Goal: Task Accomplishment & Management: Manage account settings

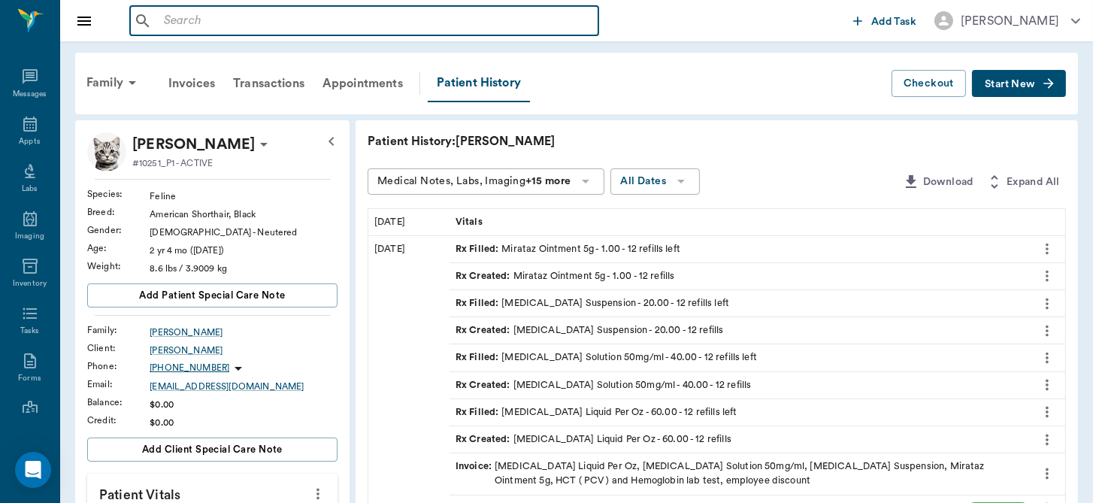
click at [302, 15] on input "text" at bounding box center [375, 21] width 435 height 21
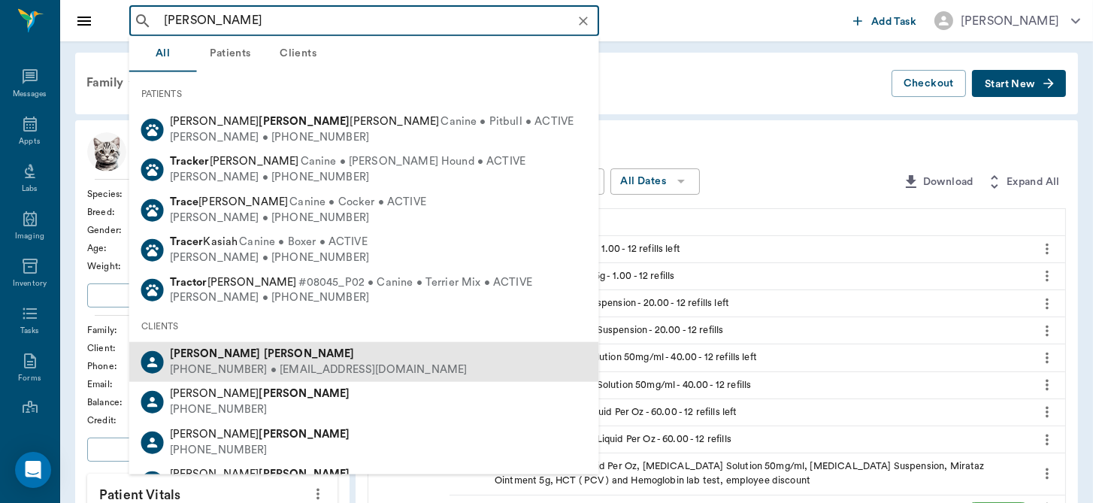
click at [256, 363] on div "(903) 293-9148 • EVENABLE14@gmail.com" at bounding box center [319, 370] width 298 height 16
type input "trac sanders"
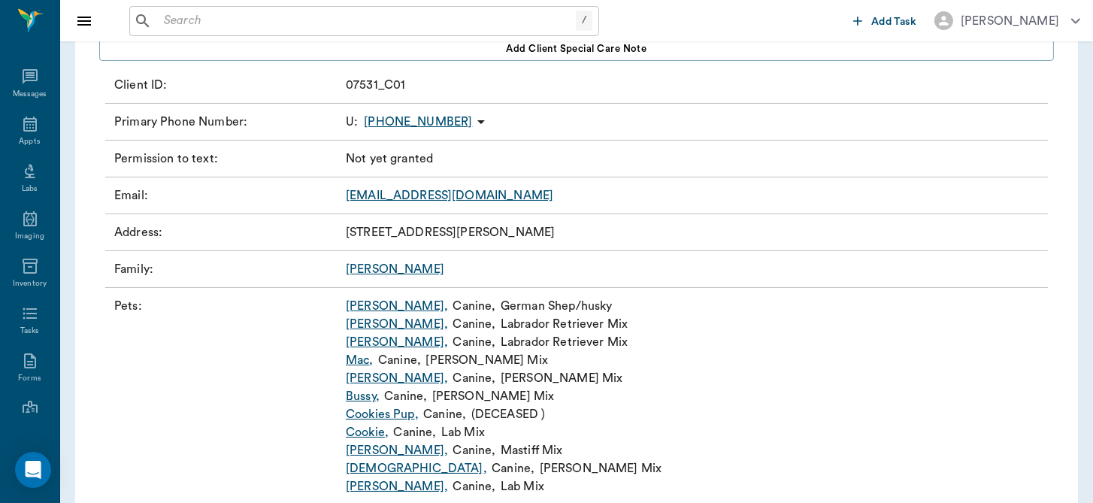
scroll to position [260, 0]
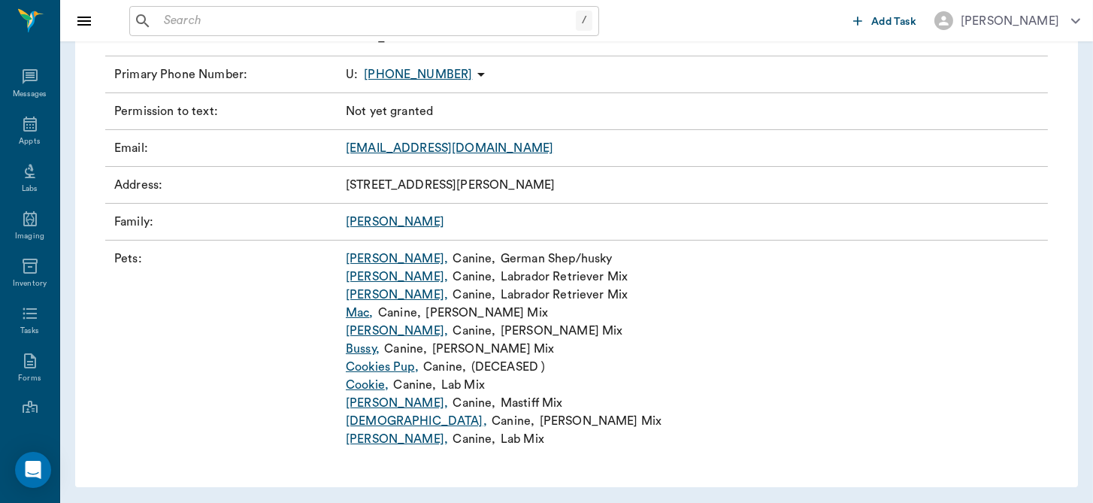
click at [359, 310] on link "Mac ," at bounding box center [360, 313] width 28 height 18
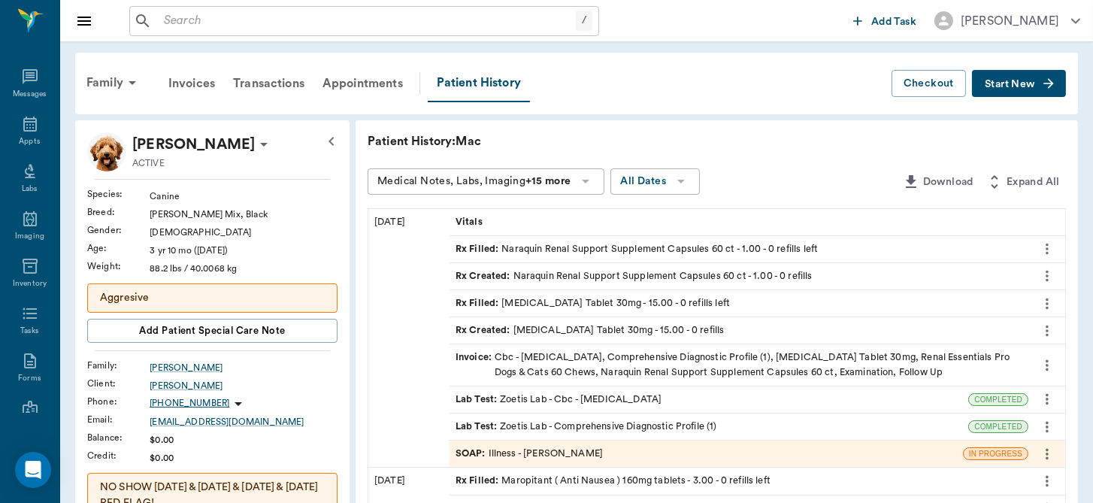
click at [580, 453] on div "SOAP : Illness - Dr. Bert Ellsworth" at bounding box center [529, 454] width 147 height 14
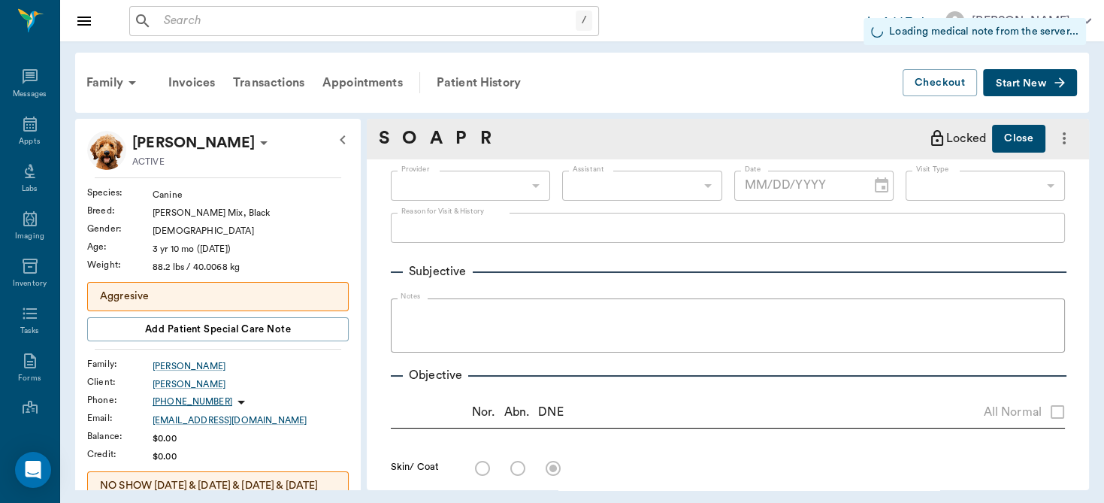
type input "63ec2f075fda476ae8351a4d"
type input "65d2be4f46e3a538d89b8c15"
radio input "true"
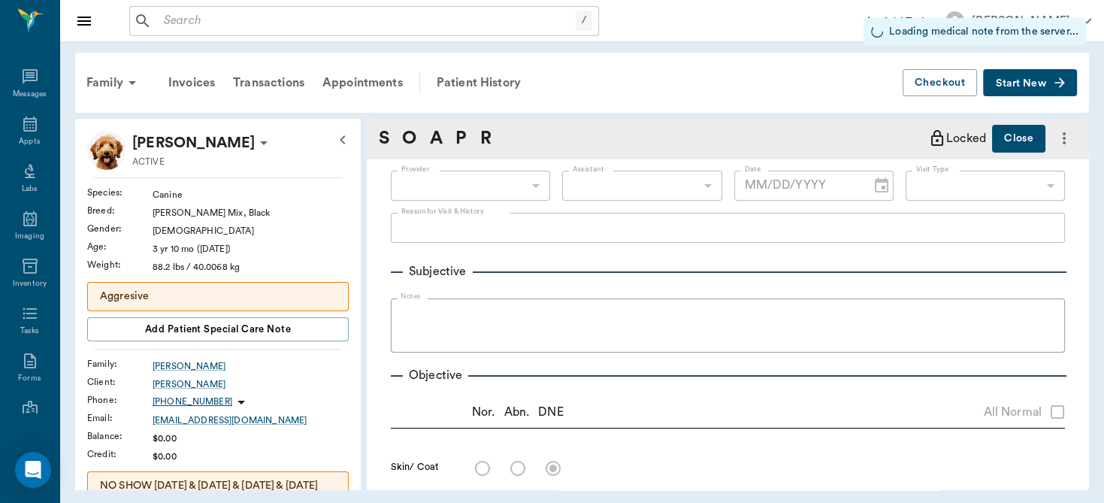
radio input "true"
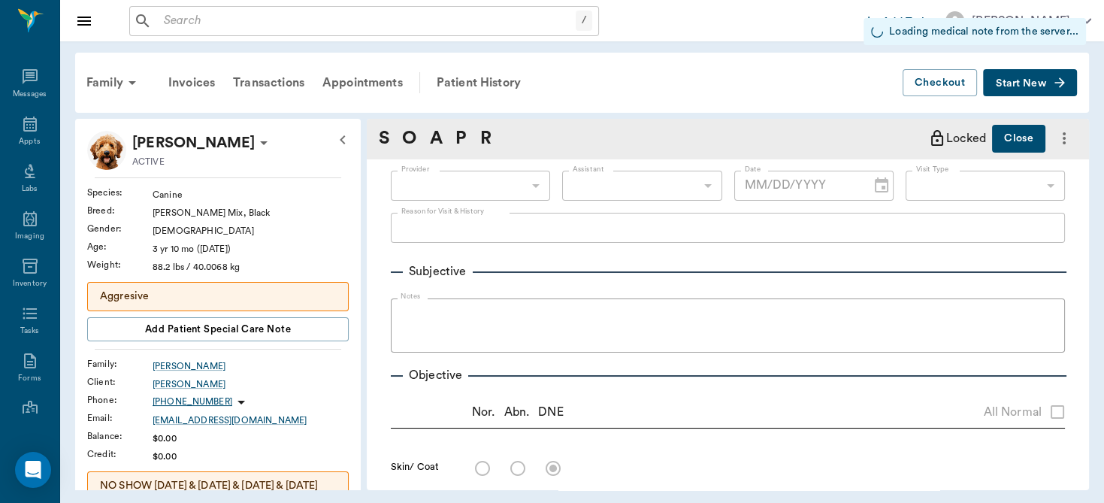
radio input "true"
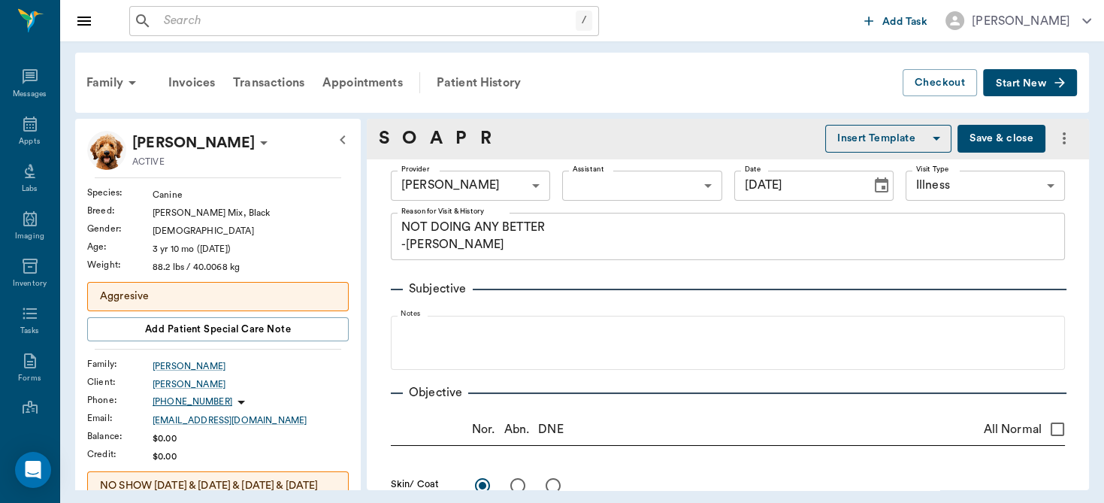
type input "09/26/2025"
type textarea "NOT DOING ANY BETTER -LORY"
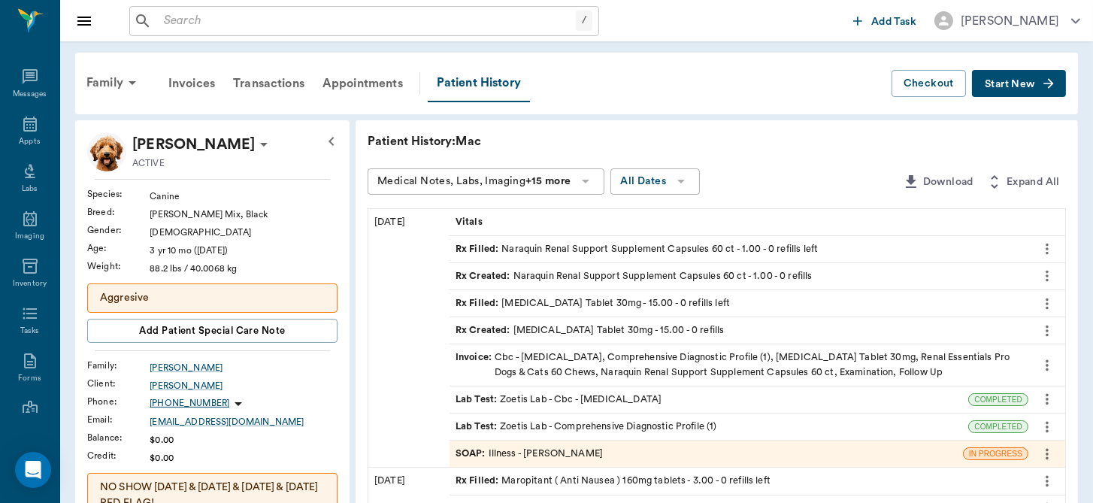
click at [998, 89] on button "Start New" at bounding box center [1019, 84] width 94 height 28
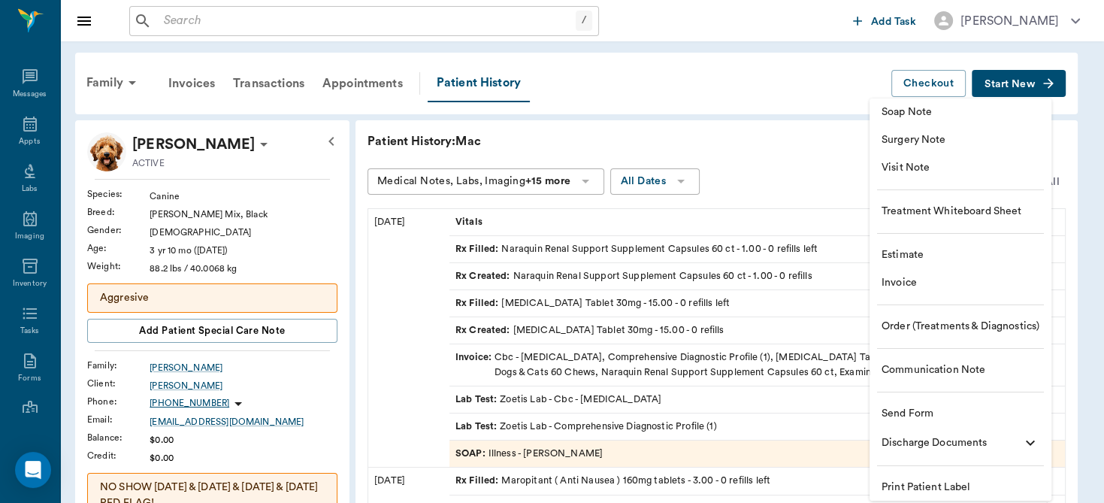
click at [937, 322] on span "Order (Treatments & Diagnostics)" at bounding box center [961, 327] width 158 height 16
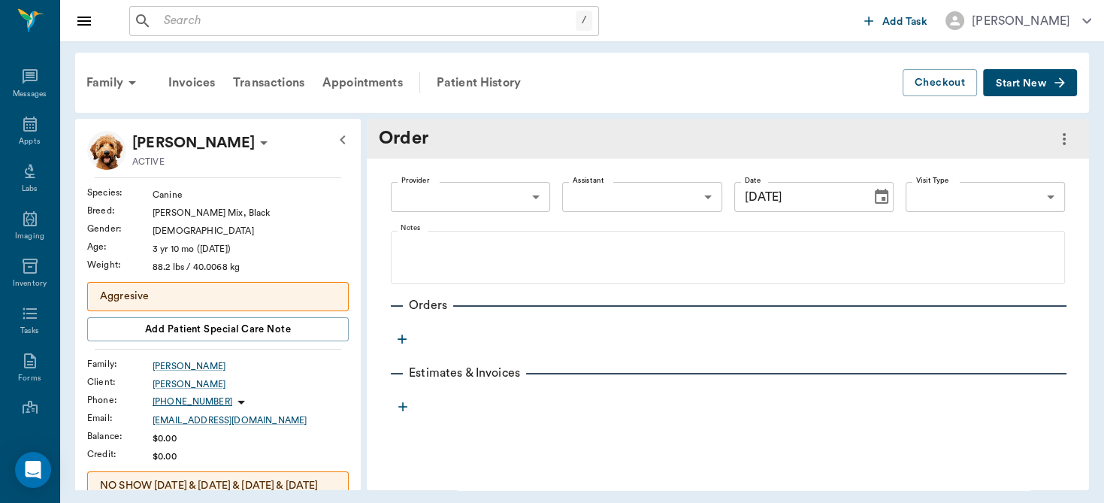
type input "10/15/2025"
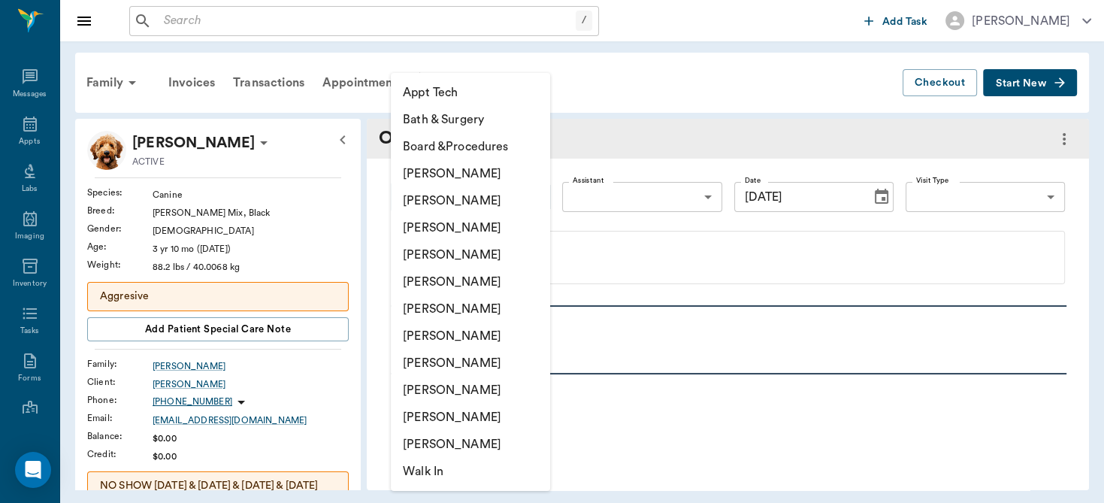
click at [529, 199] on body "/ ​ Add Task Dr. Bert Ellsworth Nectar Messages Appts Labs Imaging Inventory Ta…" at bounding box center [552, 251] width 1104 height 503
click at [500, 257] on li "[PERSON_NAME]" at bounding box center [470, 254] width 159 height 27
type input "63ec2f075fda476ae8351a4d"
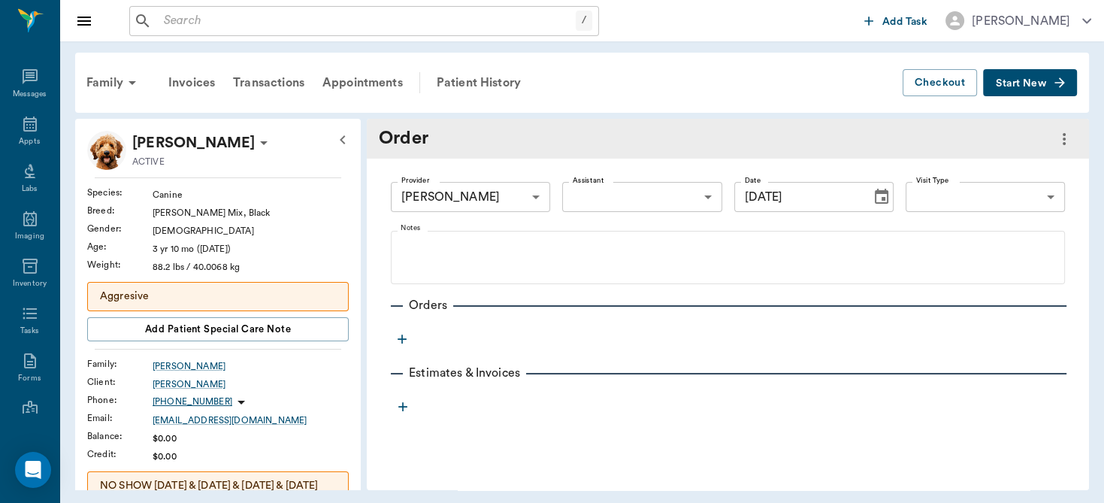
click at [403, 339] on icon "button" at bounding box center [402, 339] width 9 height 9
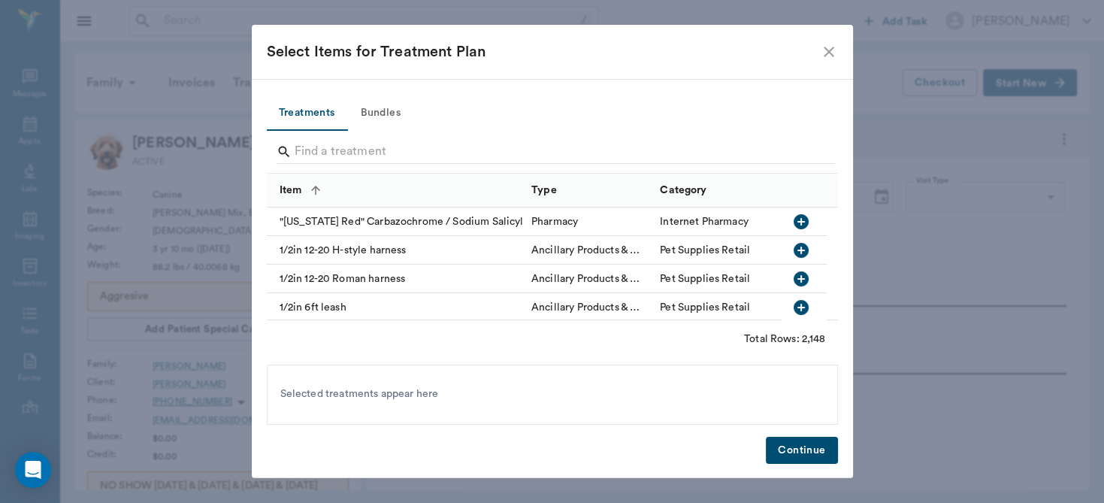
click at [401, 147] on input "Search" at bounding box center [554, 152] width 518 height 24
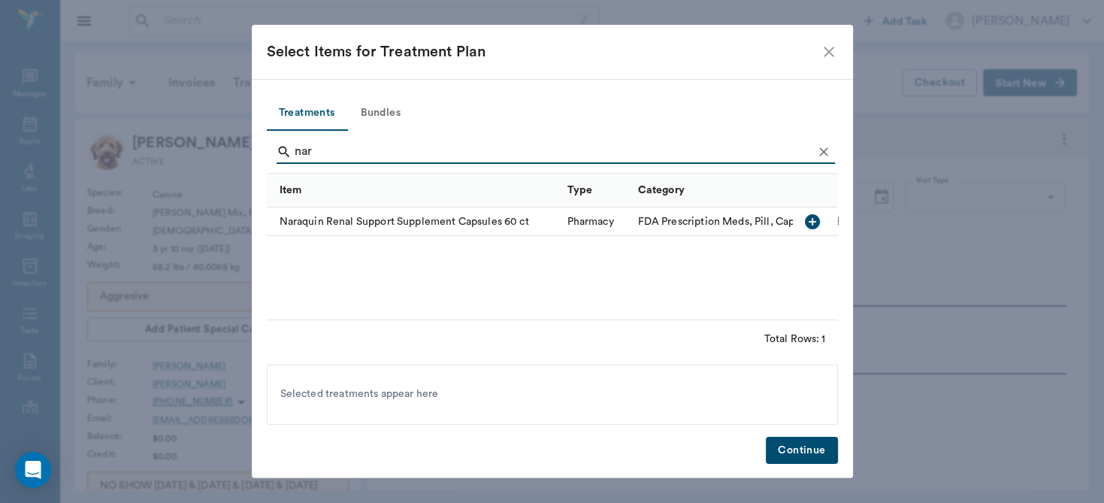
type input "nar"
click at [825, 50] on icon "close" at bounding box center [829, 52] width 18 height 18
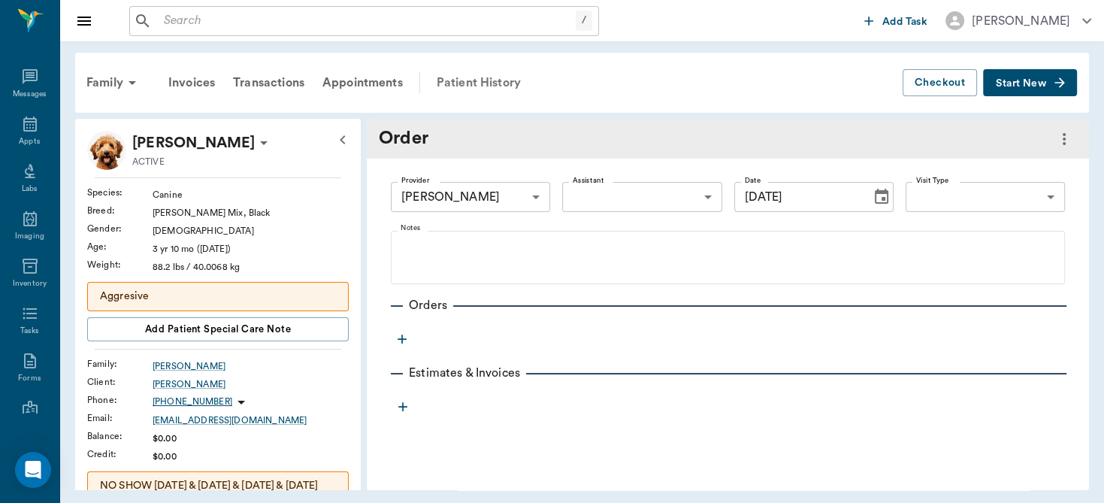
click at [468, 83] on div "Patient History" at bounding box center [479, 83] width 102 height 36
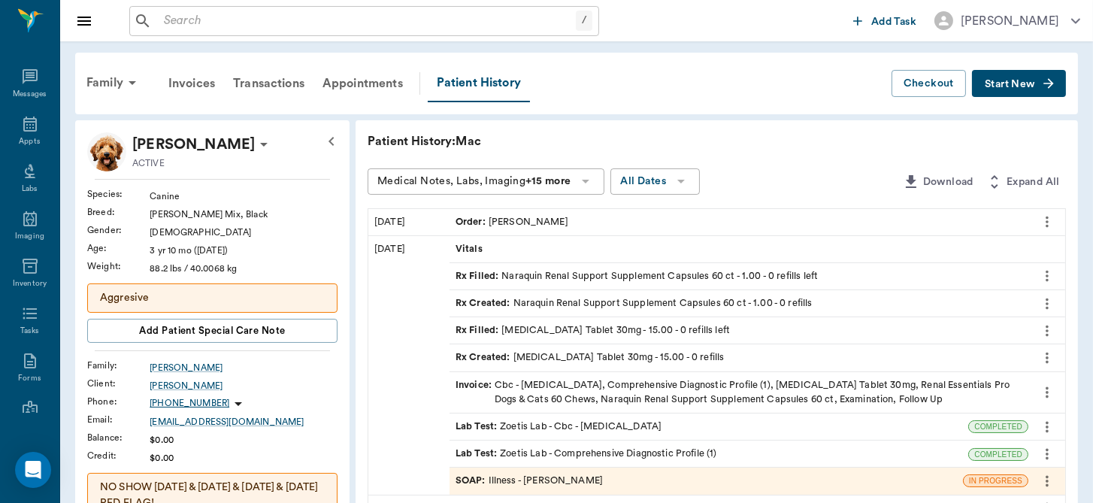
click at [1047, 306] on icon "more" at bounding box center [1047, 303] width 3 height 11
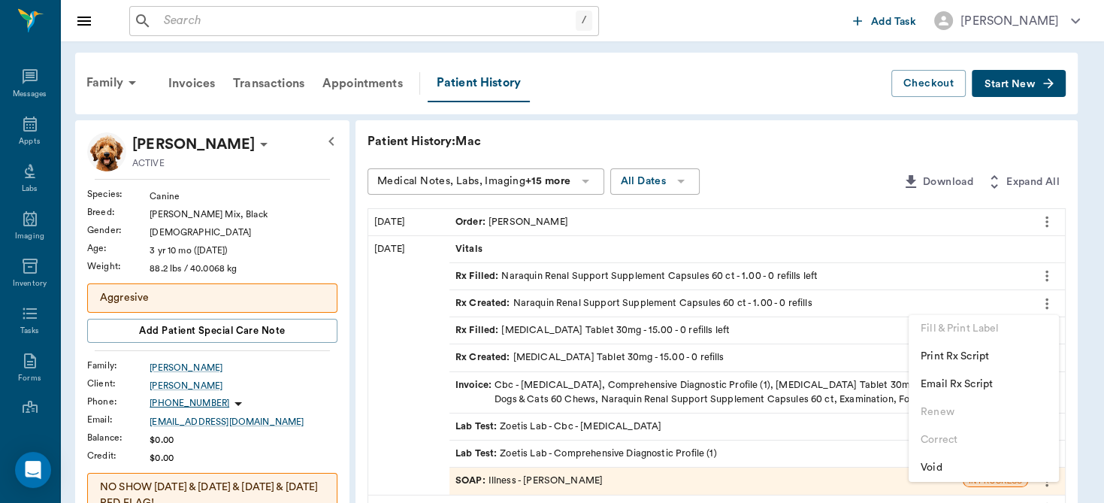
click at [1048, 276] on div at bounding box center [552, 251] width 1104 height 503
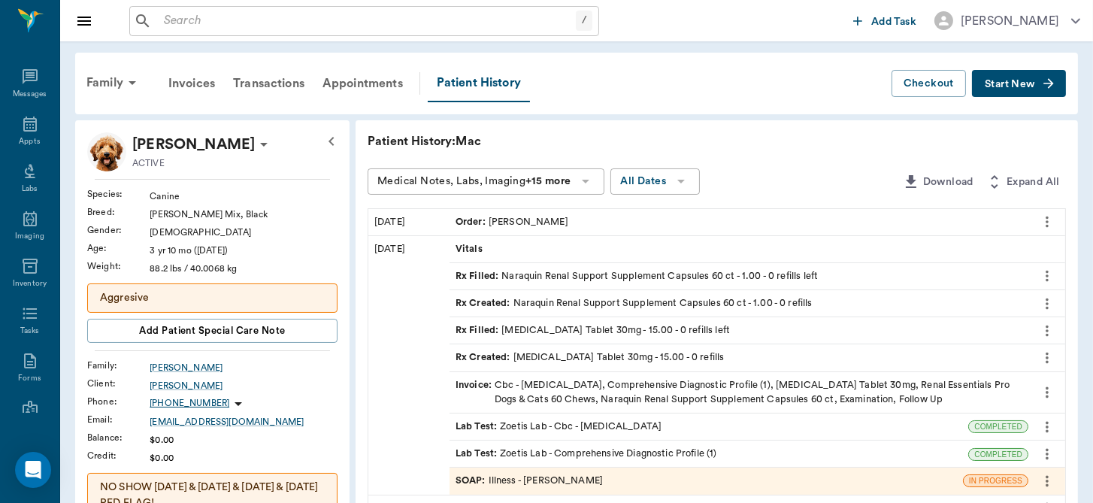
click at [1048, 276] on icon "more" at bounding box center [1047, 276] width 3 height 11
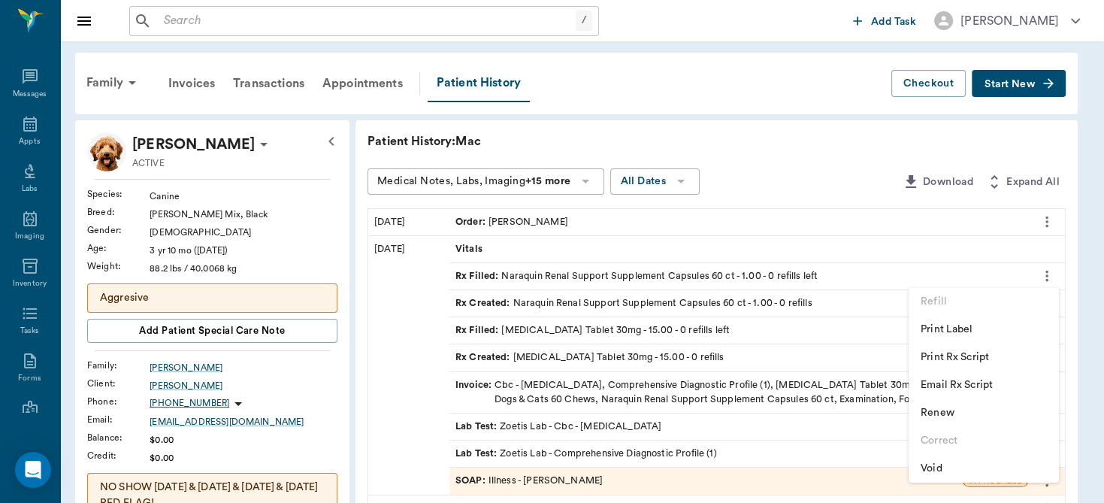
click at [935, 407] on span "Renew" at bounding box center [984, 413] width 126 height 16
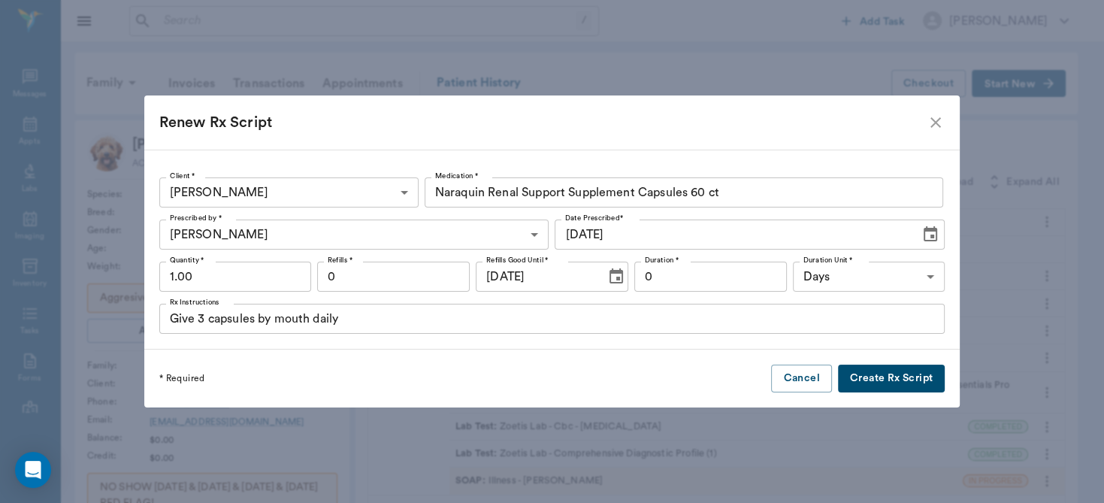
click at [421, 274] on input "0" at bounding box center [393, 277] width 153 height 30
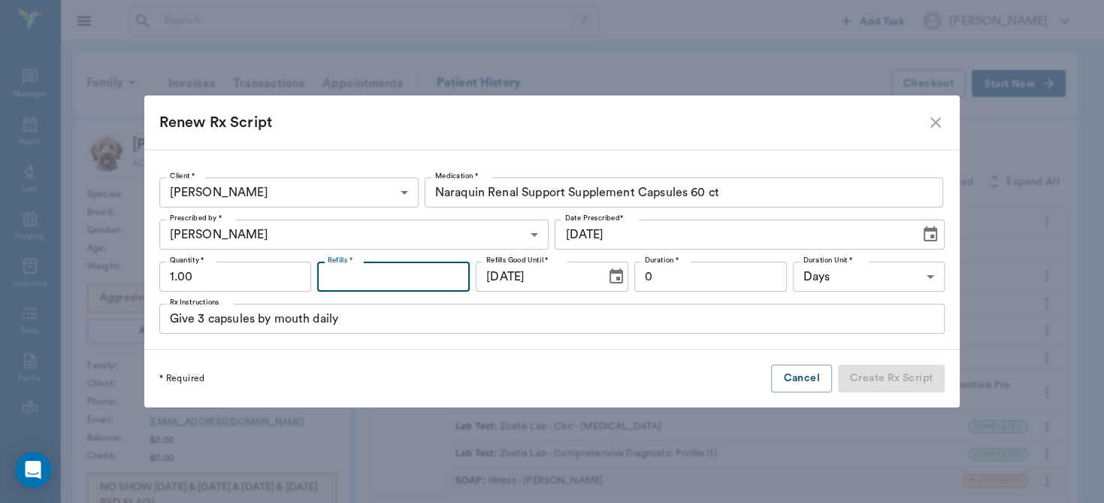
type input "6"
type input "12"
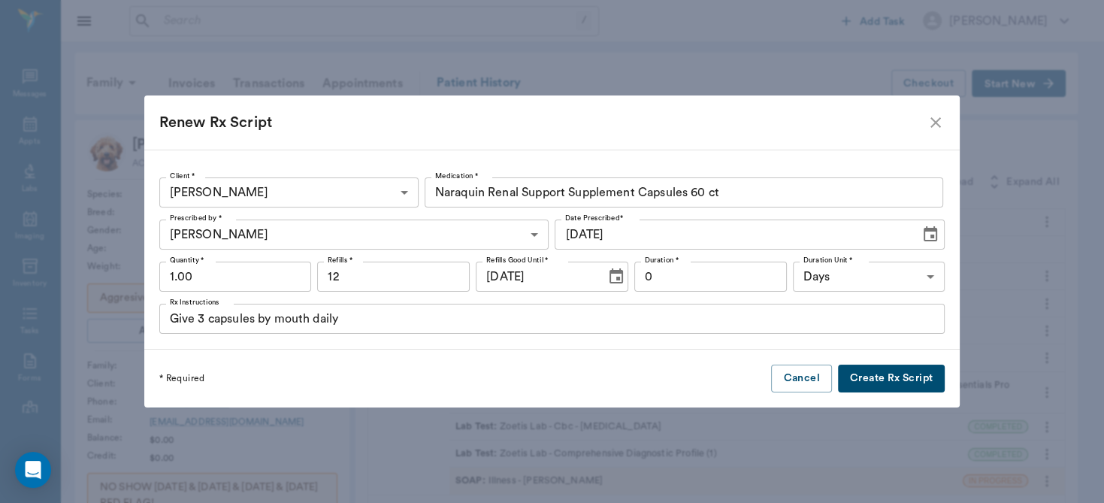
click at [860, 379] on button "Create Rx Script" at bounding box center [891, 379] width 107 height 28
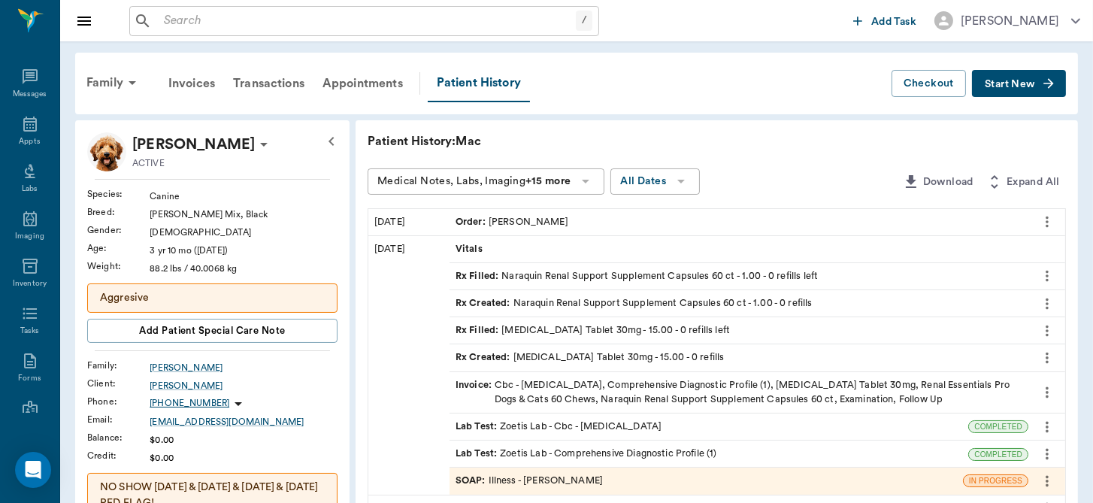
click at [616, 324] on div "Rx Filled : Mirtazapine Tablet 30mg - 15.00 - 0 refills left" at bounding box center [593, 330] width 274 height 14
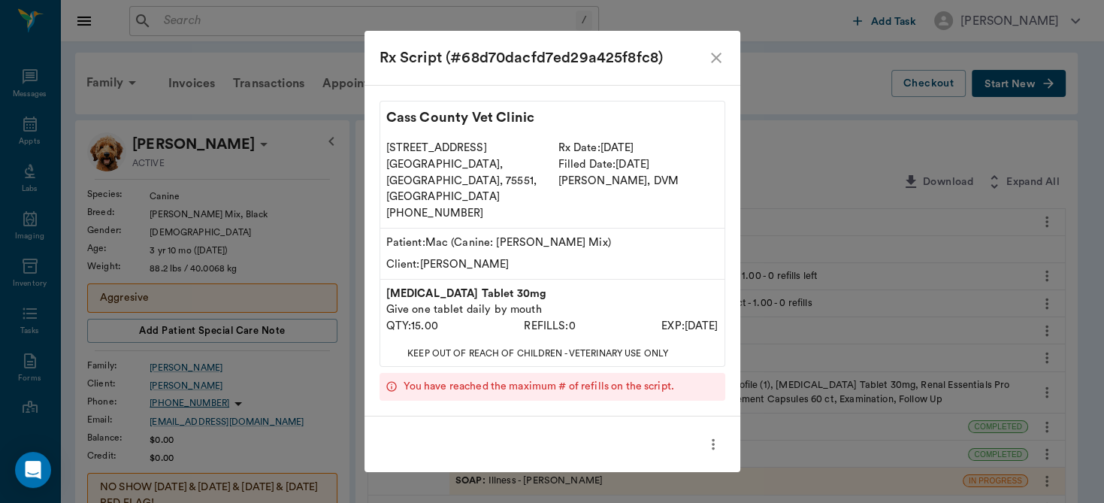
click at [717, 63] on icon "close" at bounding box center [716, 58] width 11 height 11
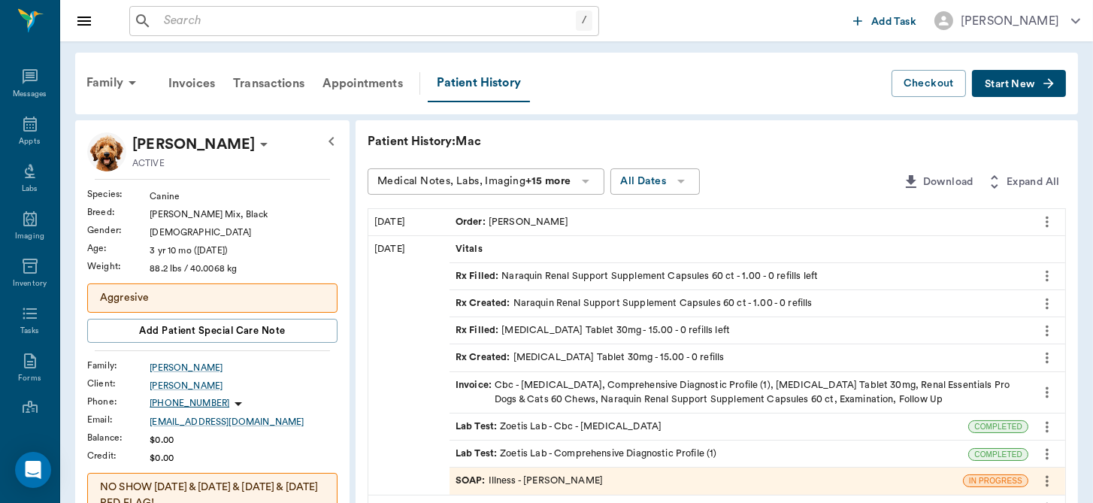
click at [1046, 359] on icon "more" at bounding box center [1047, 358] width 17 height 18
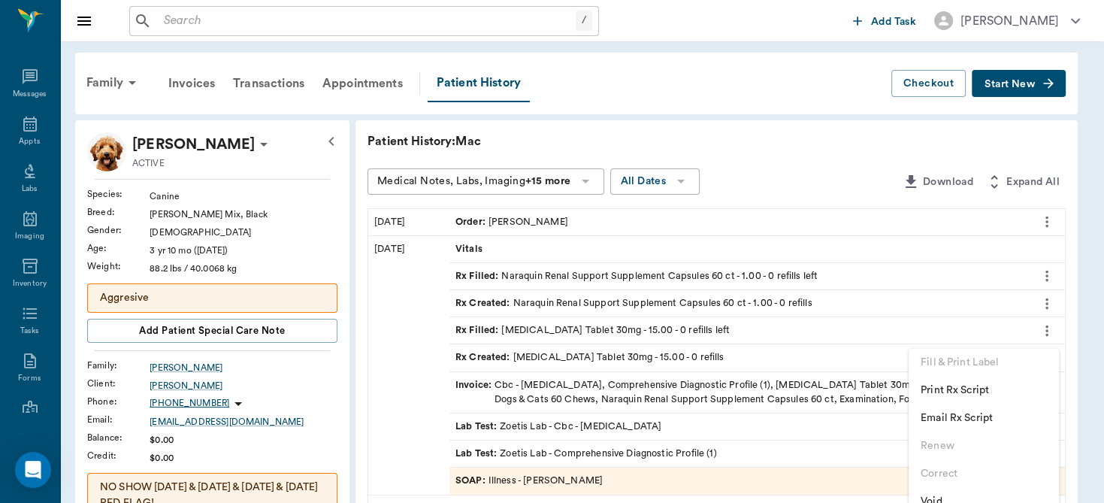
click at [785, 359] on div at bounding box center [552, 251] width 1104 height 503
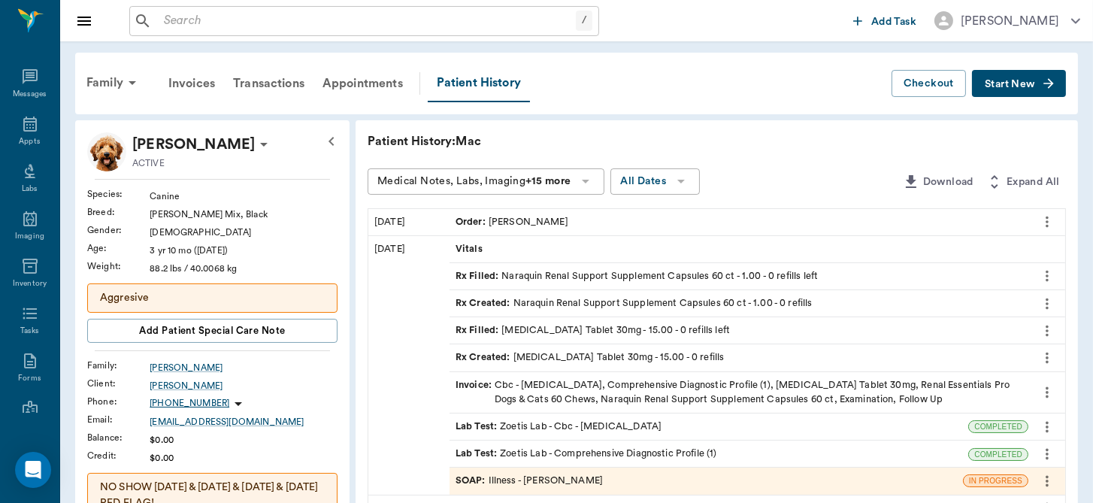
click at [1042, 351] on icon "more" at bounding box center [1047, 358] width 17 height 18
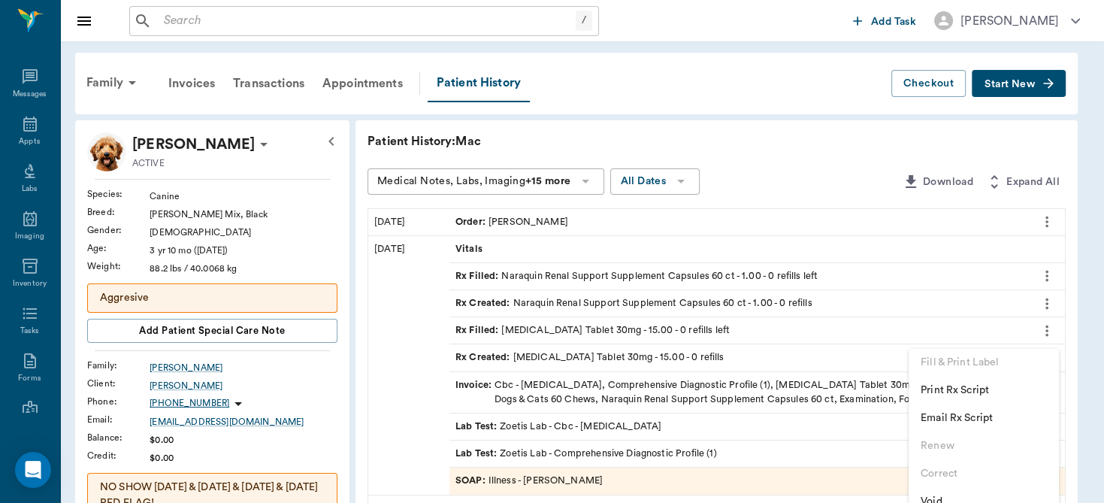
click at [886, 336] on div at bounding box center [552, 251] width 1104 height 503
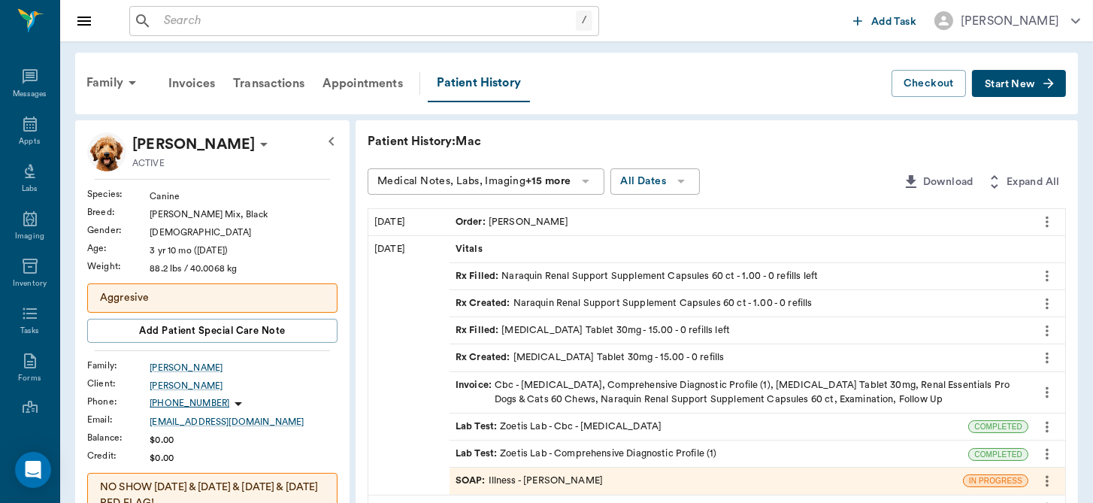
click at [886, 336] on div "Rx Filled : Mirtazapine Tablet 30mg - 15.00 - 0 refills left" at bounding box center [739, 330] width 579 height 26
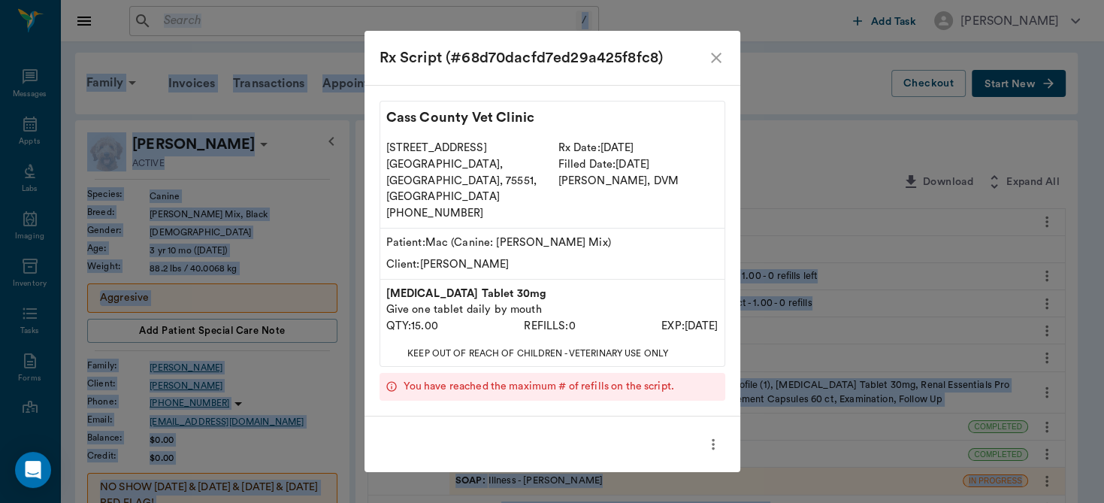
click at [886, 336] on div "Rx Script (#68d70dacfd7ed29a425f8fc8) Cass County Vet Clinic 102 E. Pinecrest D…" at bounding box center [552, 251] width 1104 height 503
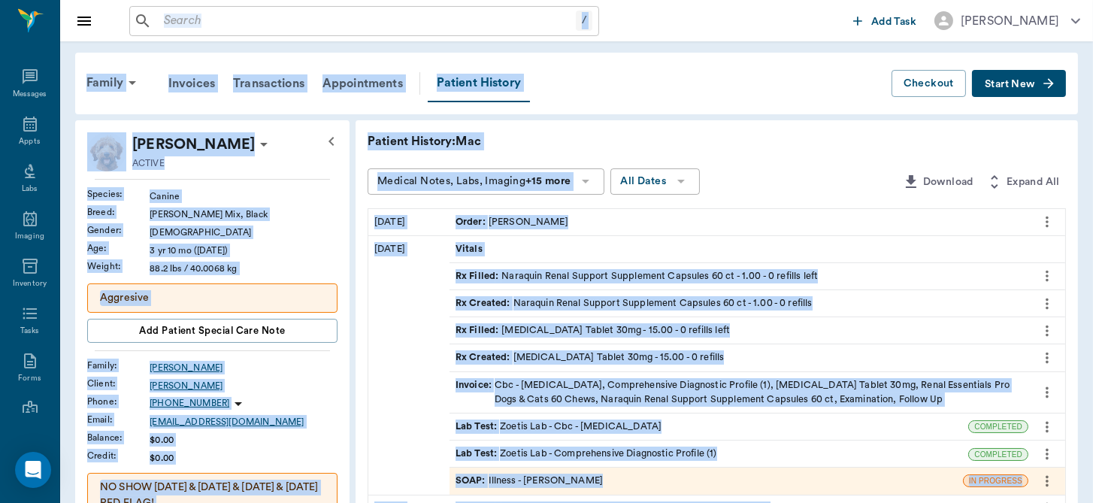
click at [1051, 323] on icon "more" at bounding box center [1047, 331] width 17 height 18
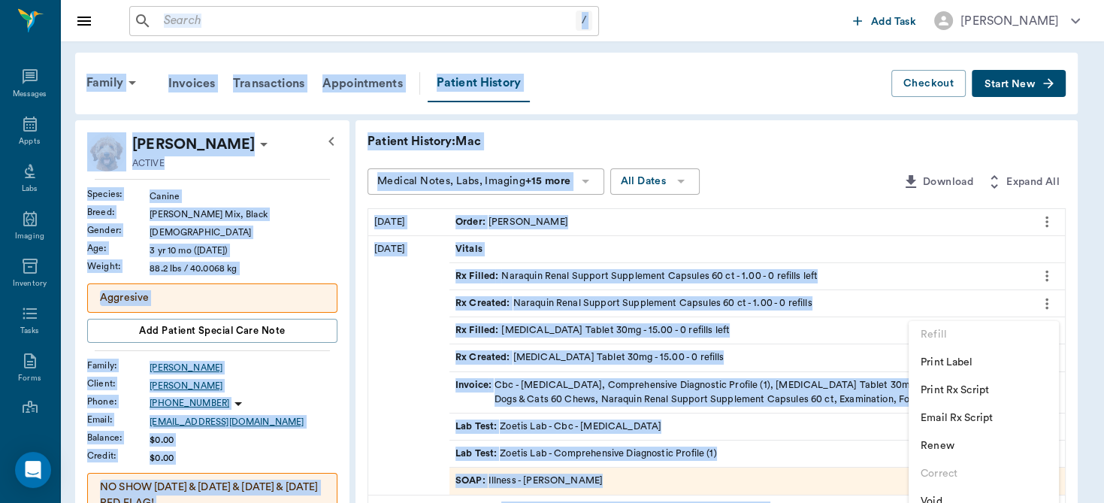
click at [948, 448] on span "Renew" at bounding box center [984, 446] width 126 height 16
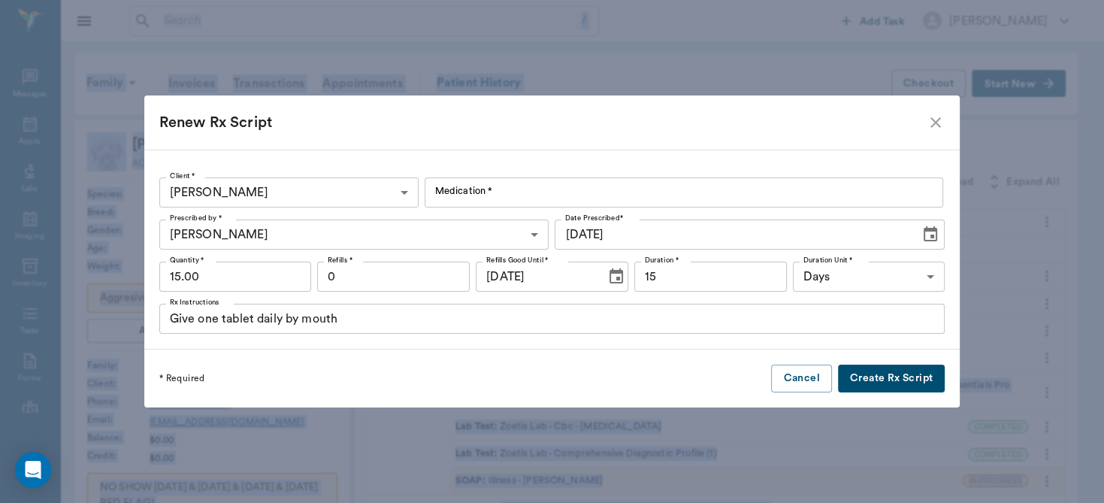
type input "Mirtazapine Tablet 30mg"
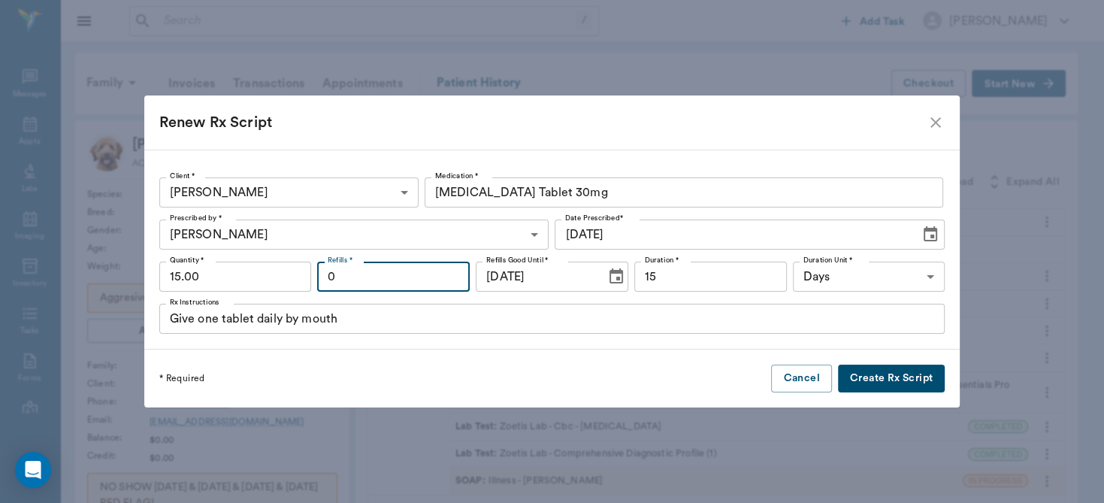
click at [438, 279] on input "0" at bounding box center [393, 277] width 153 height 30
type input "6"
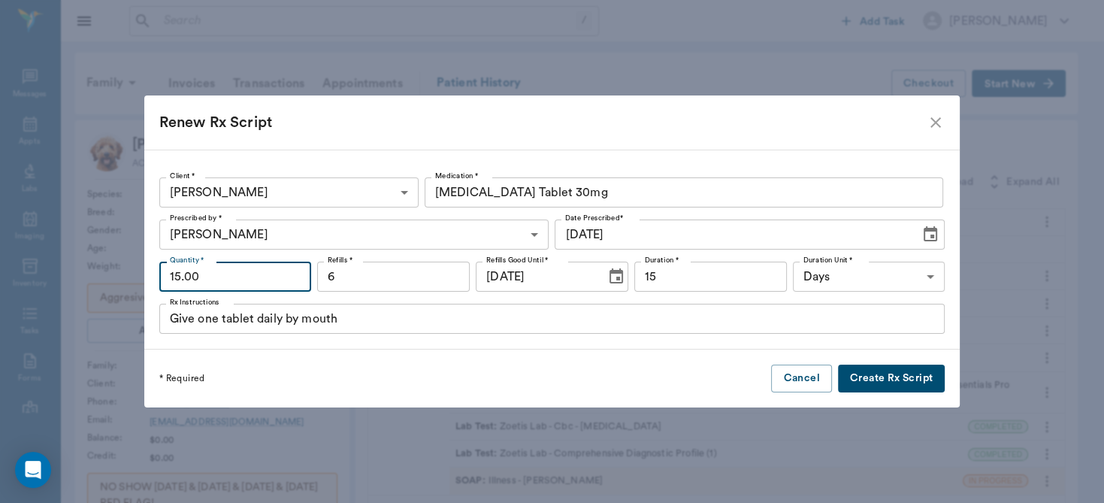
click at [242, 277] on input "15.00" at bounding box center [235, 277] width 153 height 30
type input "30"
click at [869, 376] on button "Create Rx Script" at bounding box center [891, 379] width 107 height 28
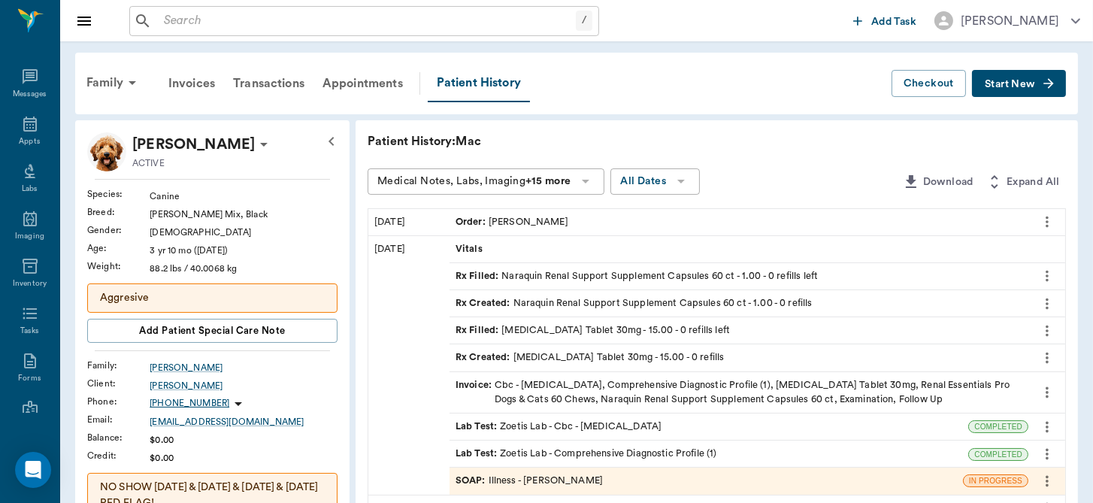
click at [904, 222] on div "Order : Dr. Bert Ellsworth" at bounding box center [739, 222] width 579 height 26
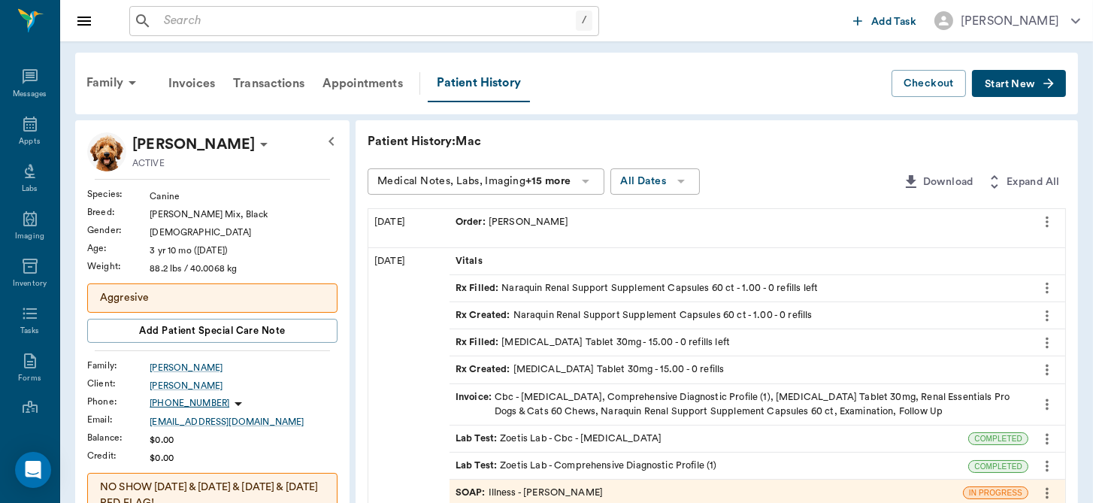
click at [989, 217] on div "Order : Dr. Bert Ellsworth" at bounding box center [739, 222] width 579 height 26
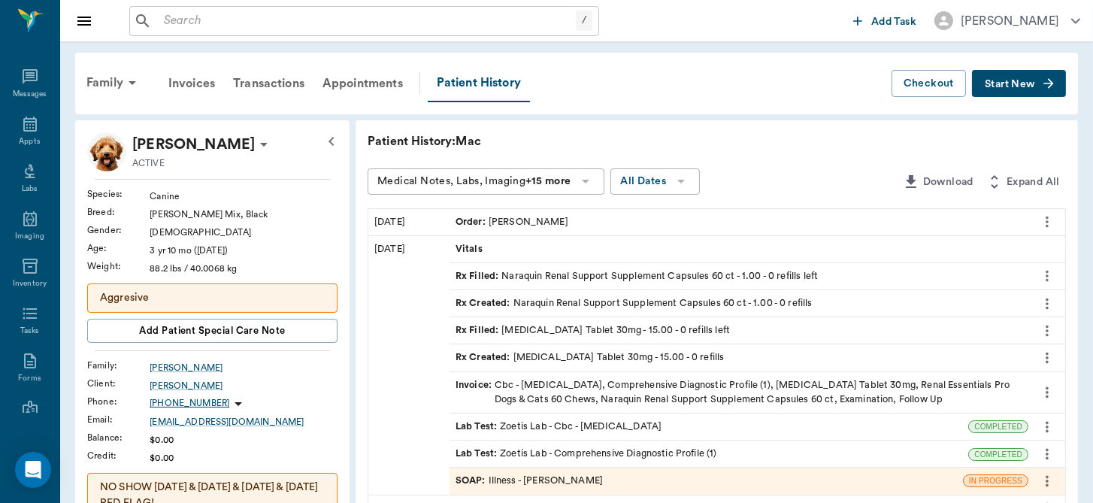
click at [989, 217] on div "Order : Dr. Bert Ellsworth" at bounding box center [739, 222] width 579 height 26
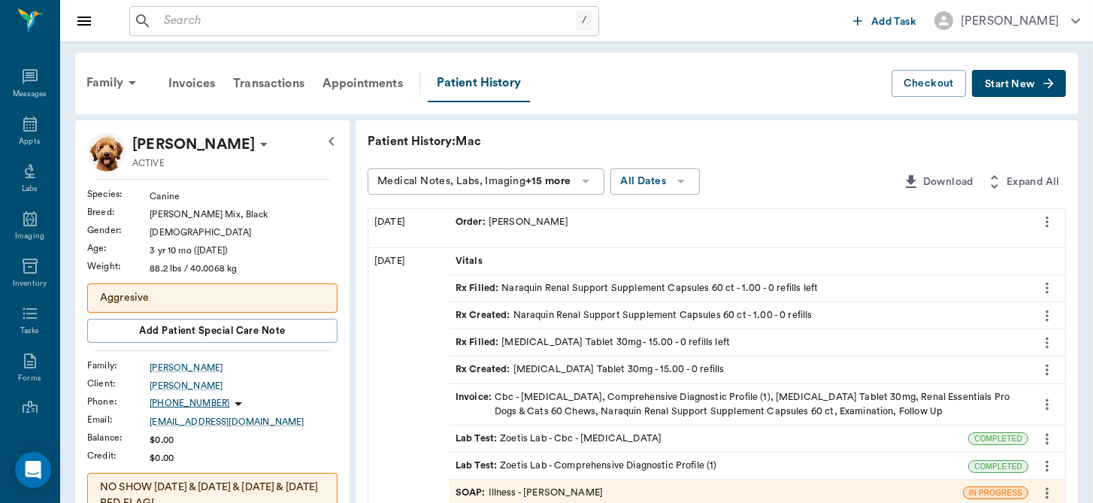
click at [1047, 217] on icon "more" at bounding box center [1047, 222] width 3 height 11
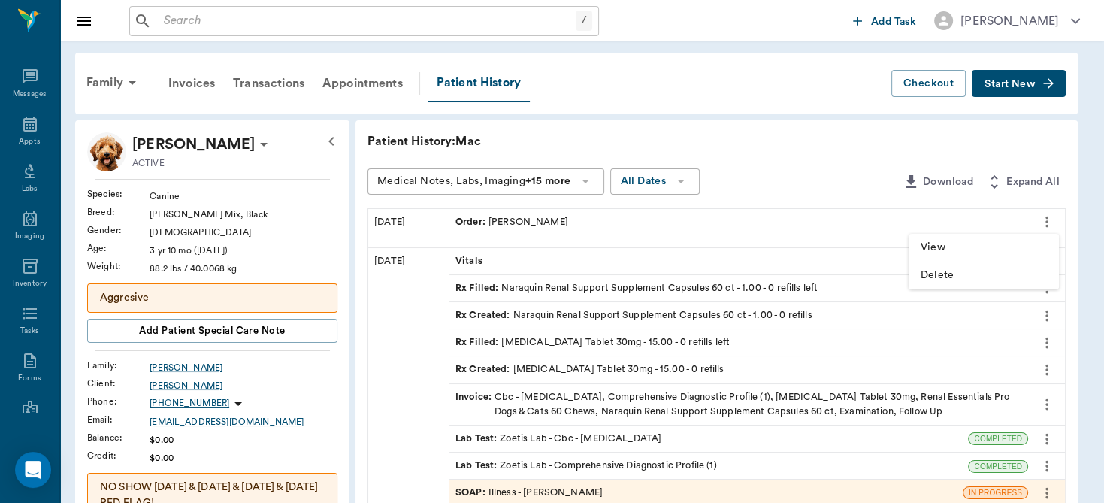
click at [1001, 249] on span "View" at bounding box center [984, 248] width 126 height 16
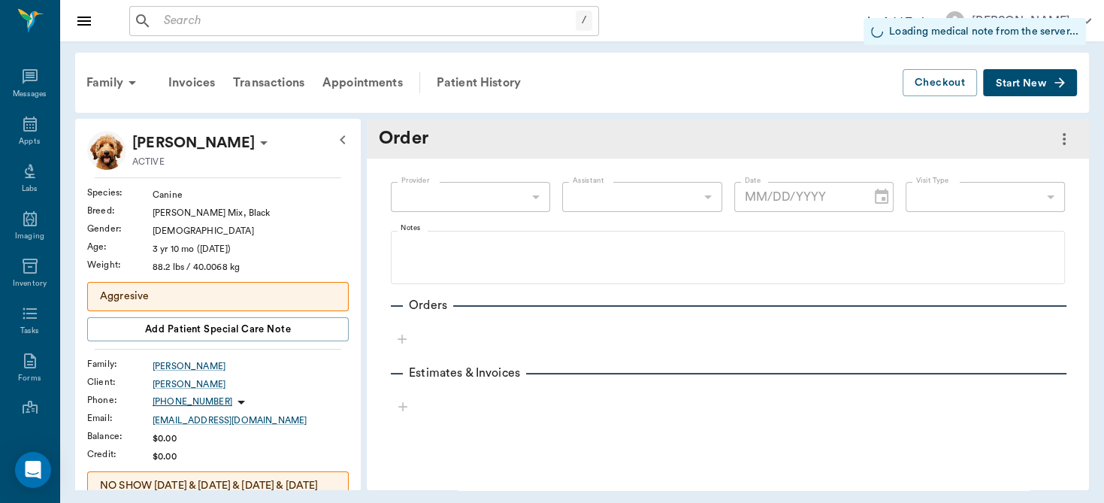
type input "63ec2f075fda476ae8351a4d"
type input "10/15/2025"
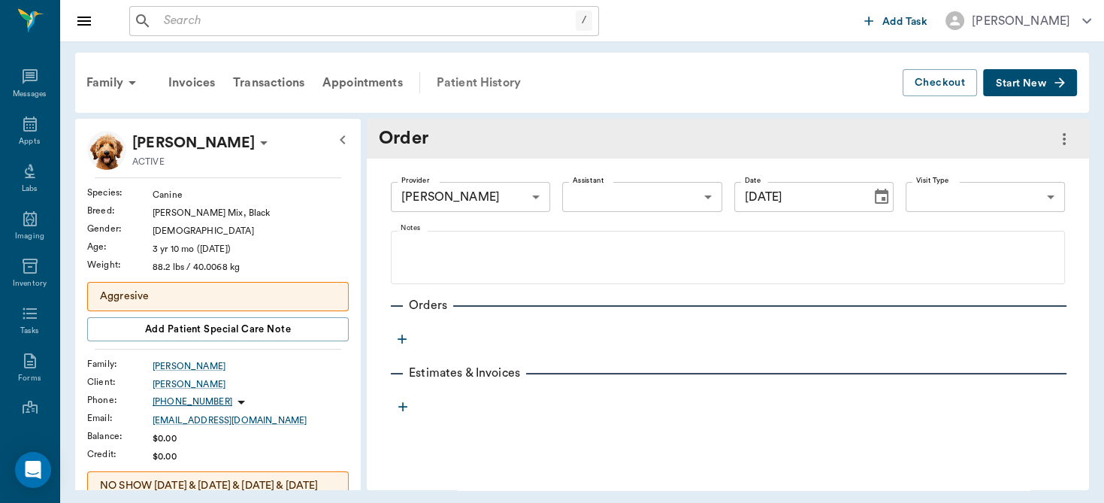
click at [484, 76] on div "Patient History" at bounding box center [479, 83] width 102 height 36
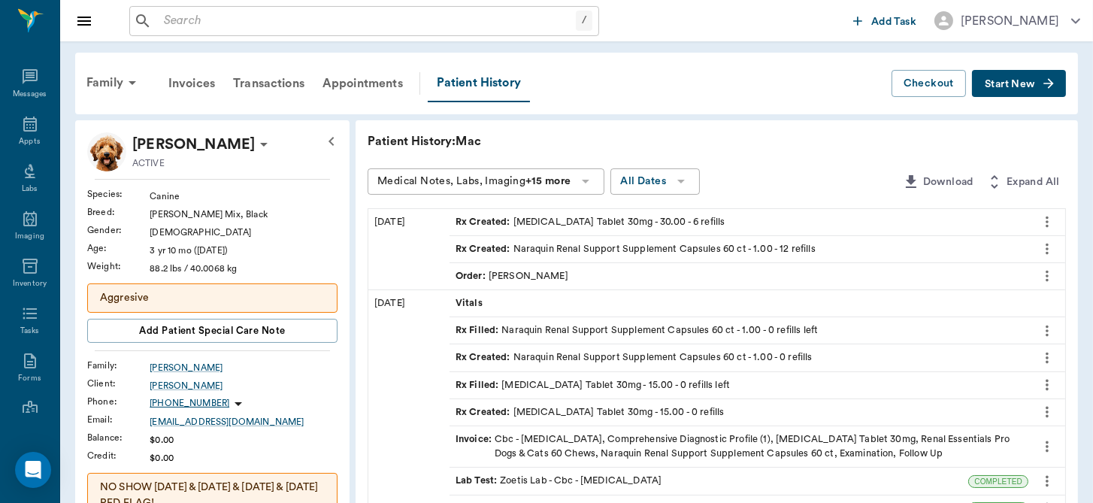
click at [598, 220] on div "Rx Created : Mirtazapine Tablet 30mg - 30.00 - 6 refills" at bounding box center [591, 222] width 270 height 14
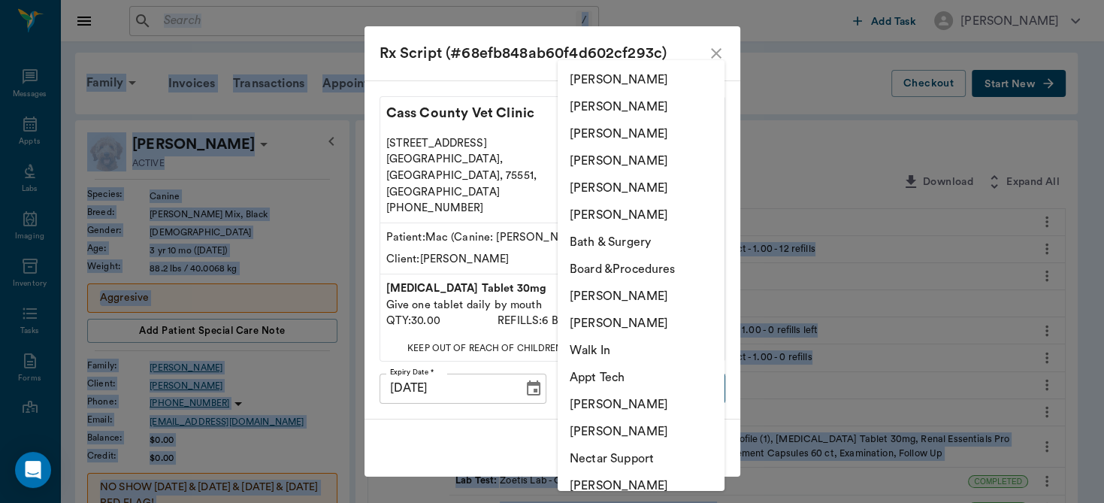
click at [662, 212] on li "[PERSON_NAME]" at bounding box center [641, 214] width 167 height 27
type input "63ec2f075fda476ae8351a4d"
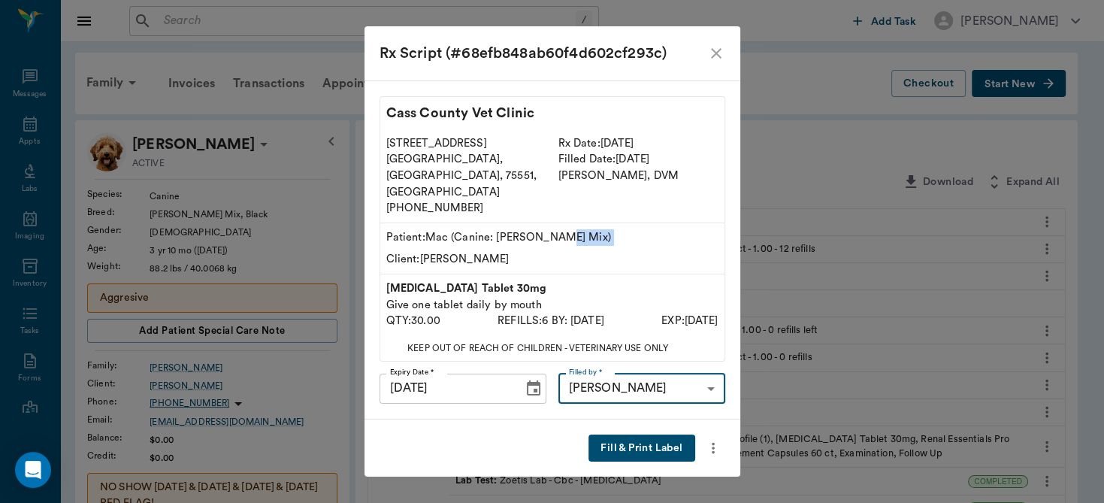
click at [649, 435] on button "Fill & Print Label" at bounding box center [642, 449] width 106 height 28
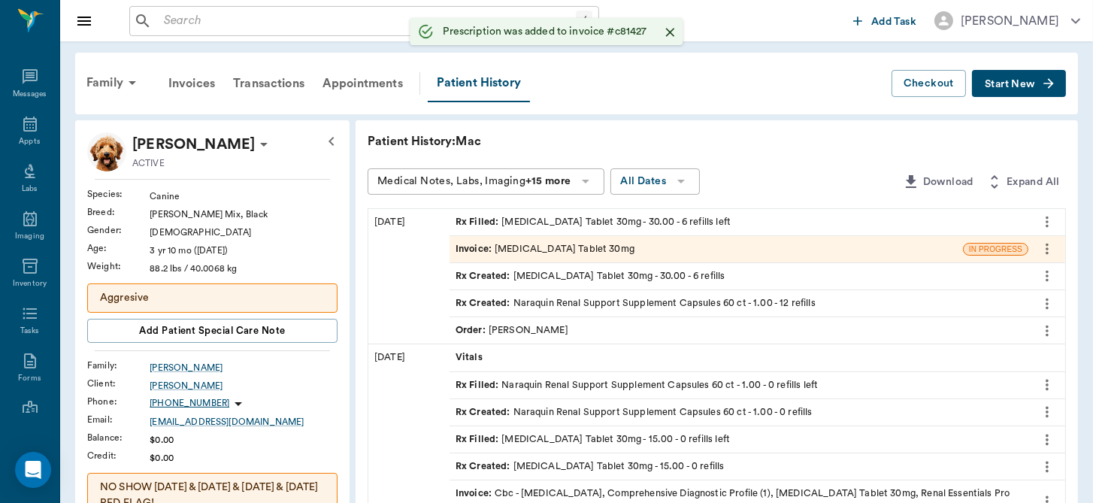
click at [631, 277] on div "Rx Created : Mirtazapine Tablet 30mg - 30.00 - 6 refills" at bounding box center [591, 276] width 270 height 14
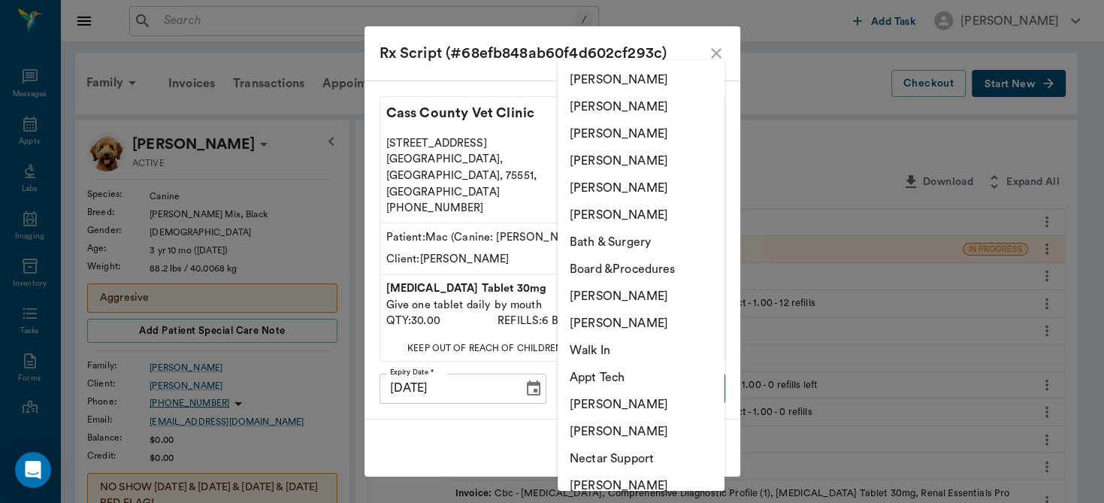
click at [661, 207] on li "[PERSON_NAME]" at bounding box center [641, 214] width 167 height 27
type input "63ec2f075fda476ae8351a4d"
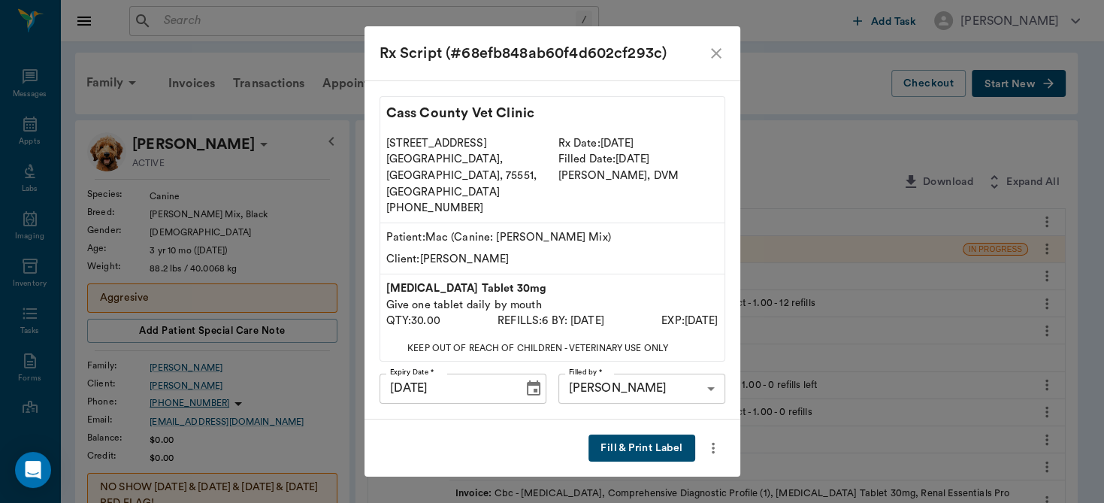
click at [659, 435] on button "Fill & Print Label" at bounding box center [642, 449] width 106 height 28
click at [659, 430] on div "Rx Script (#68efb848ab60f4d602cf293c) Cass County Vet Clinic 102 E. Pinecrest D…" at bounding box center [552, 251] width 1104 height 503
click at [659, 435] on button "Fill & Print Label" at bounding box center [642, 449] width 106 height 28
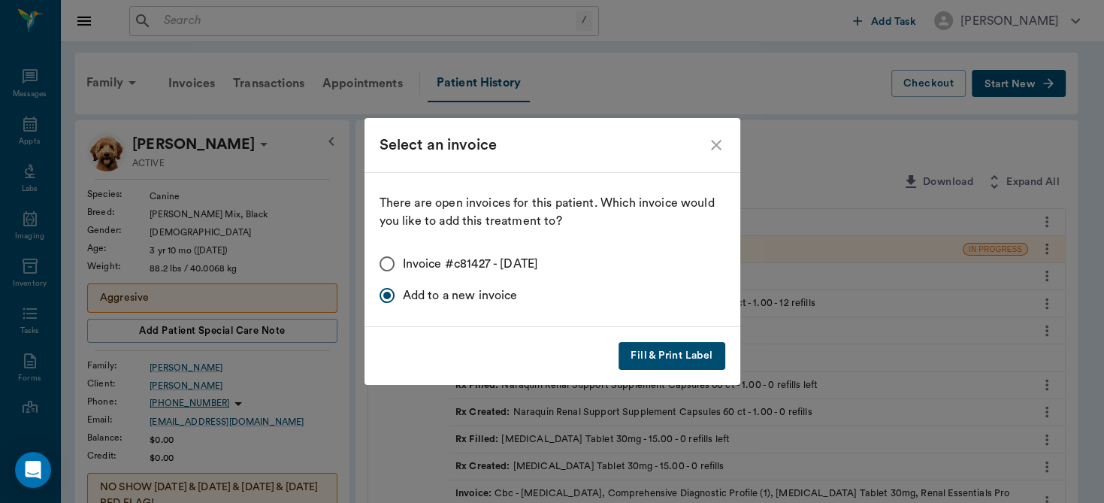
click at [386, 261] on input "Invoice #c81427 - 10/15/2025" at bounding box center [387, 264] width 32 height 32
radio input "true"
click at [677, 352] on button "Fill & Print Label" at bounding box center [672, 356] width 106 height 28
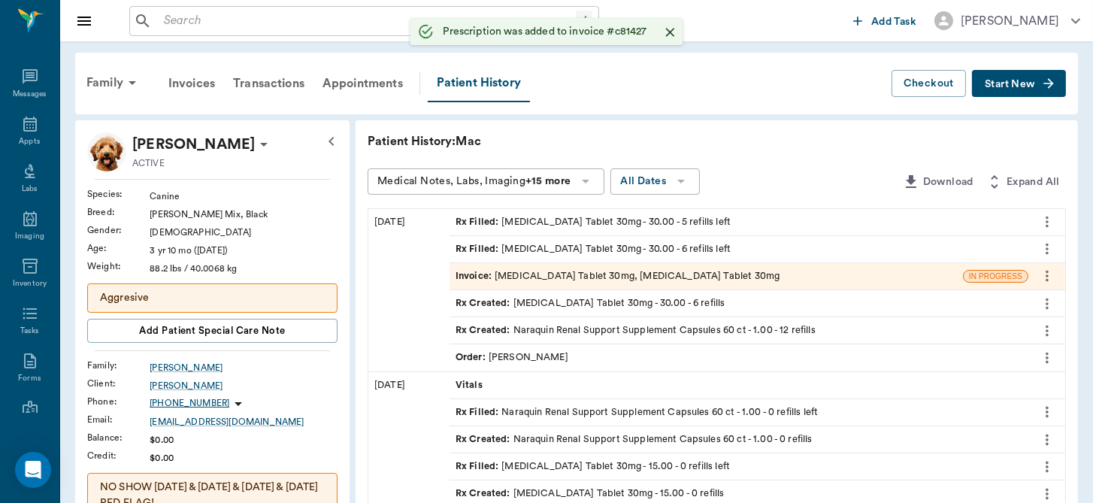
click at [574, 269] on div "Invoice : Mirtazapine Tablet 30mg, Mirtazapine Tablet 30mg" at bounding box center [706, 276] width 513 height 26
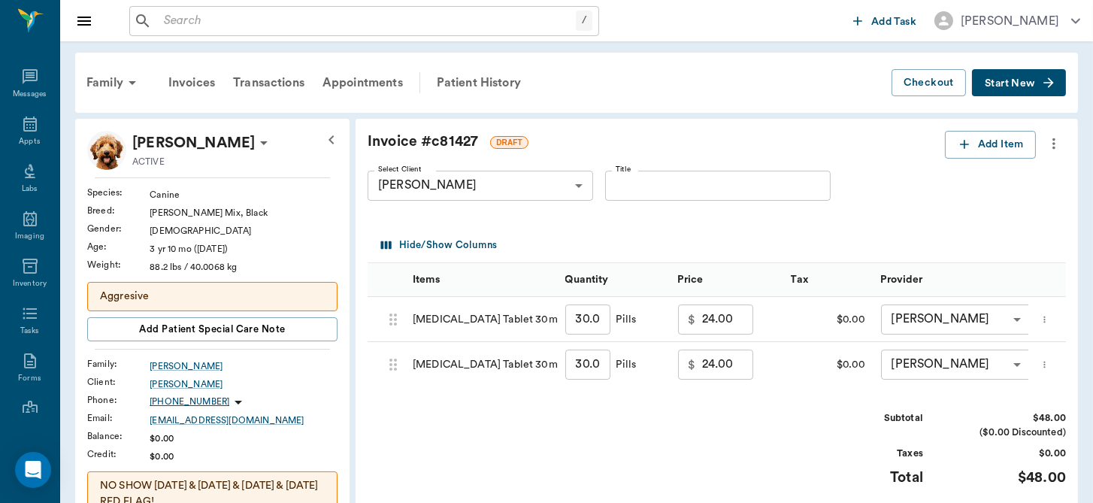
scroll to position [84, 0]
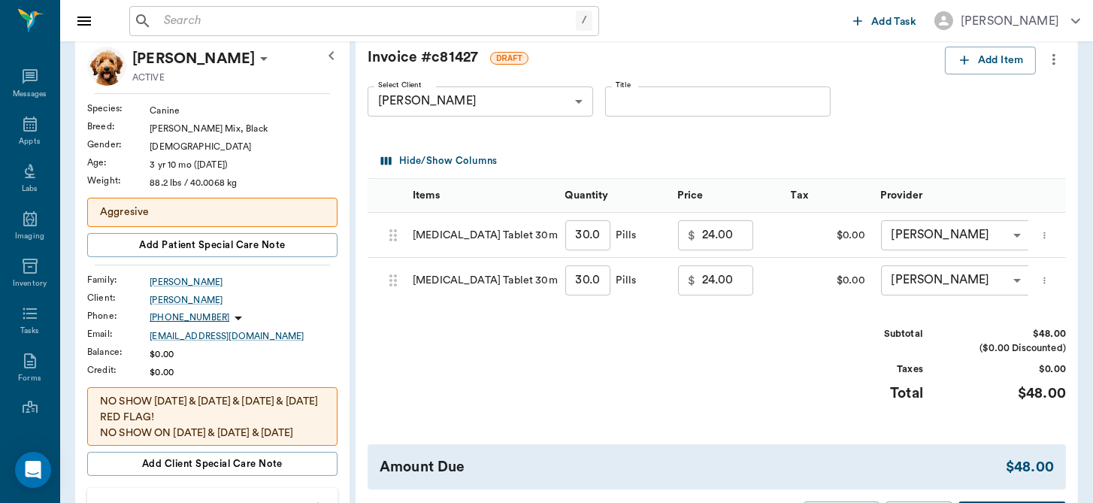
click at [1049, 277] on icon "more" at bounding box center [1045, 280] width 10 height 18
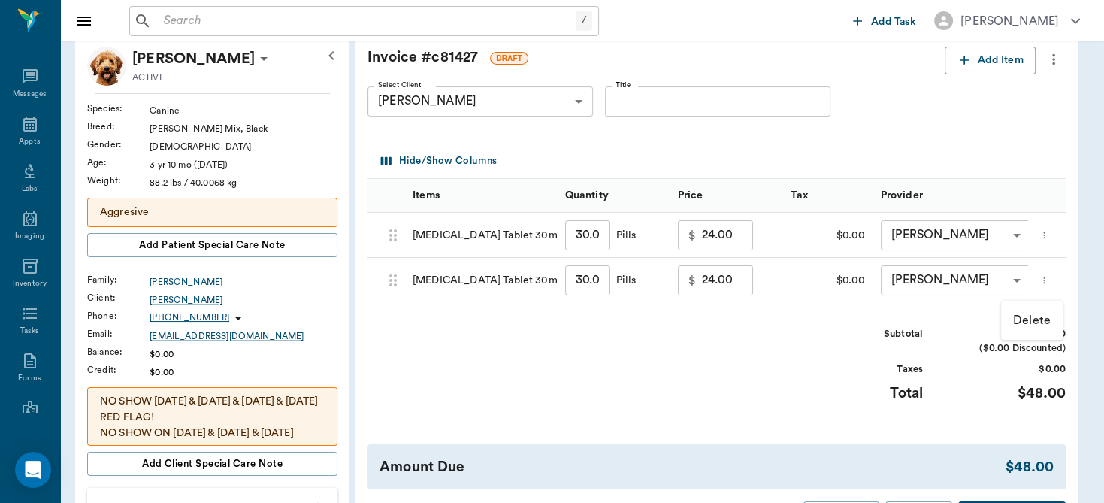
click at [1026, 321] on p "Delete" at bounding box center [1032, 320] width 38 height 18
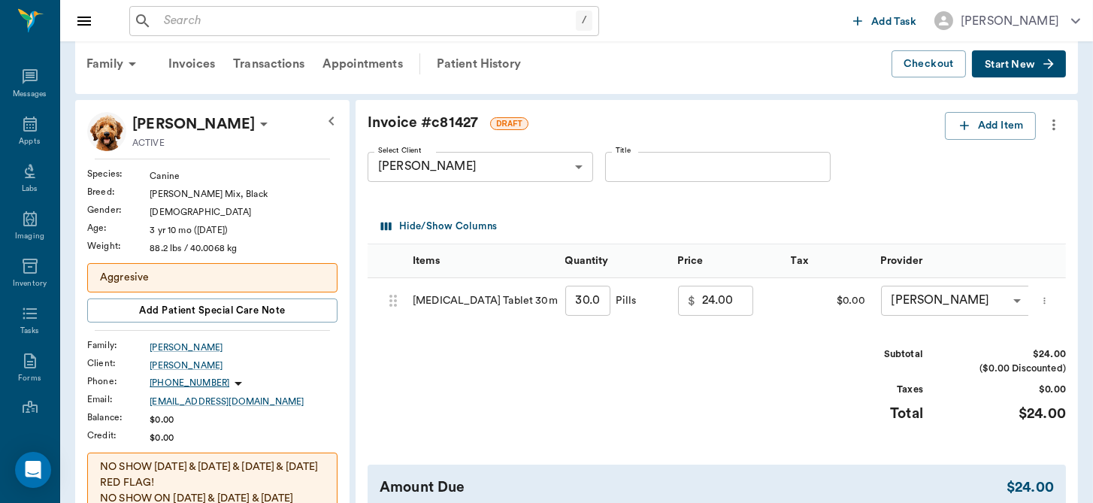
scroll to position [12, 0]
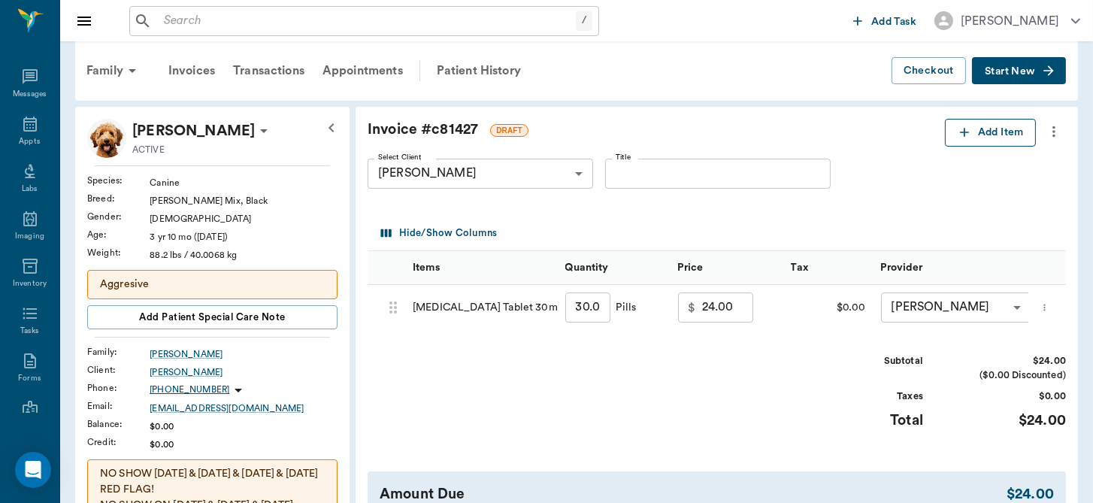
click at [980, 128] on button "Add Item" at bounding box center [990, 133] width 91 height 28
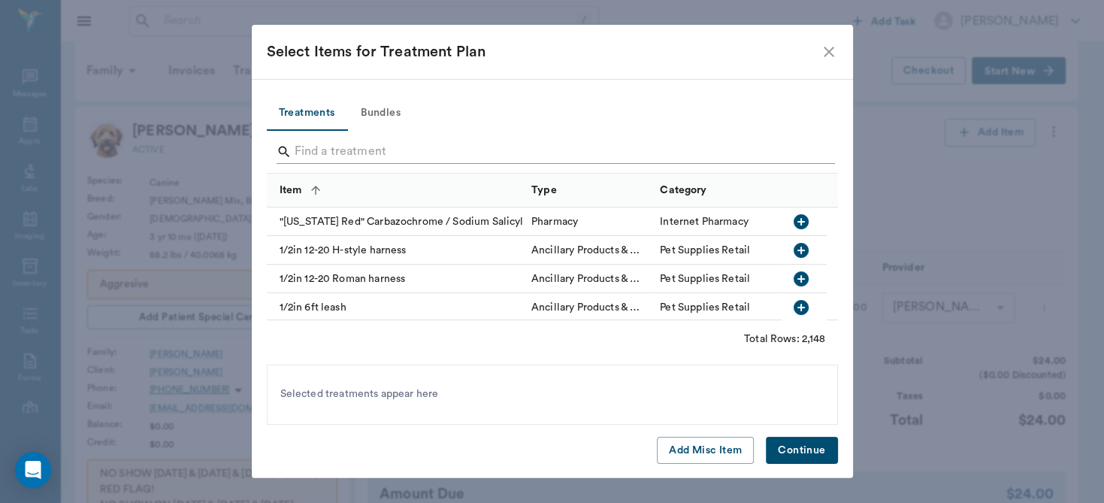
click at [629, 155] on input "Search" at bounding box center [554, 152] width 518 height 24
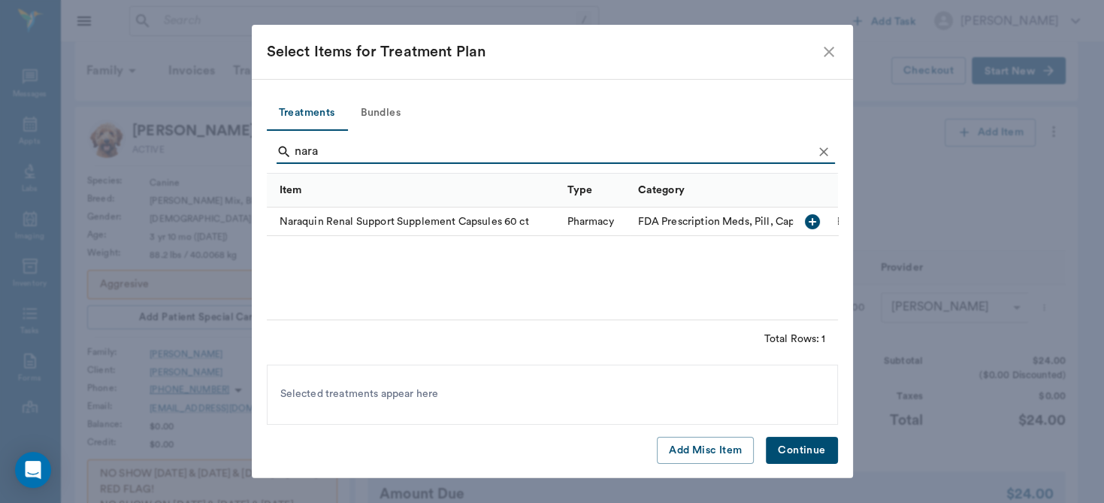
type input "nara"
click at [809, 223] on icon "button" at bounding box center [812, 221] width 15 height 15
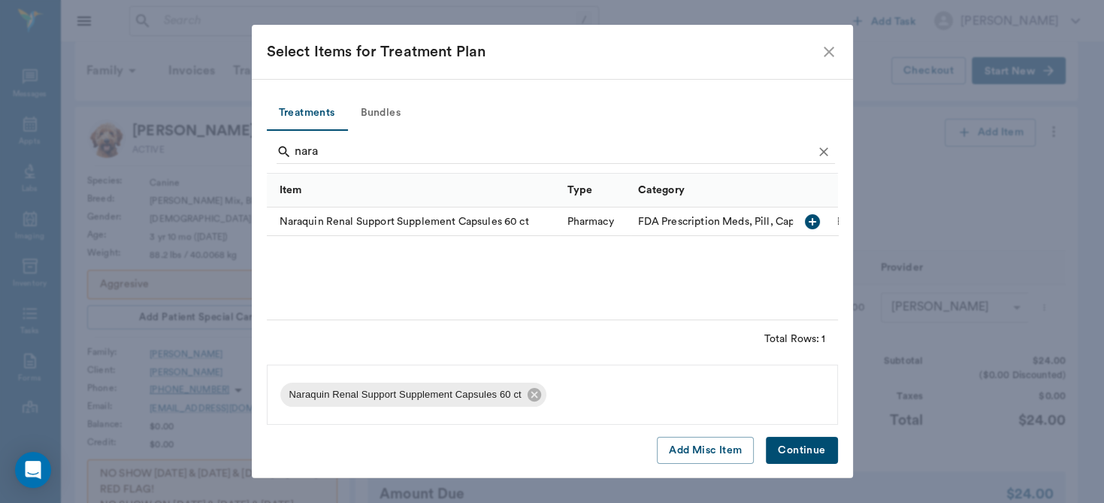
click at [804, 448] on button "Continue" at bounding box center [801, 451] width 71 height 28
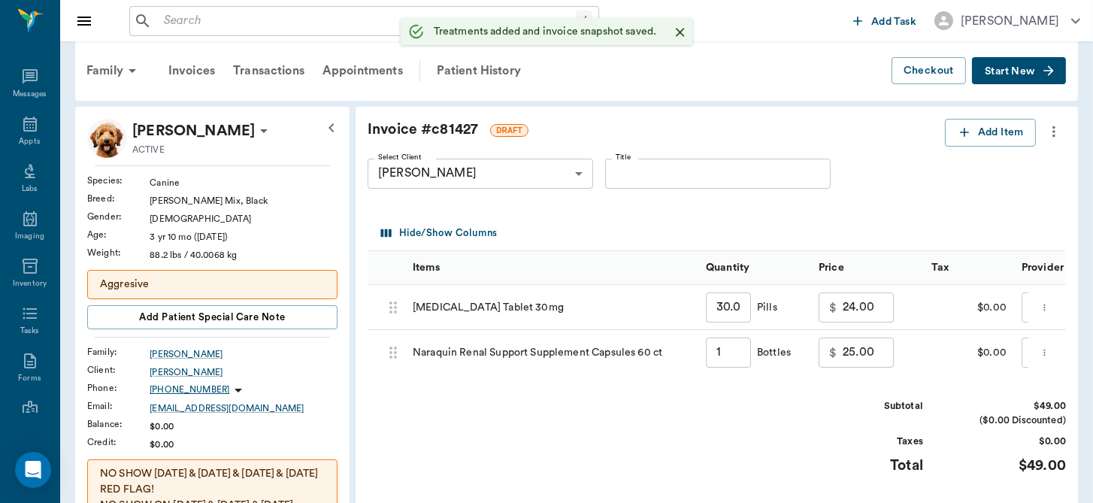
type input "1.00"
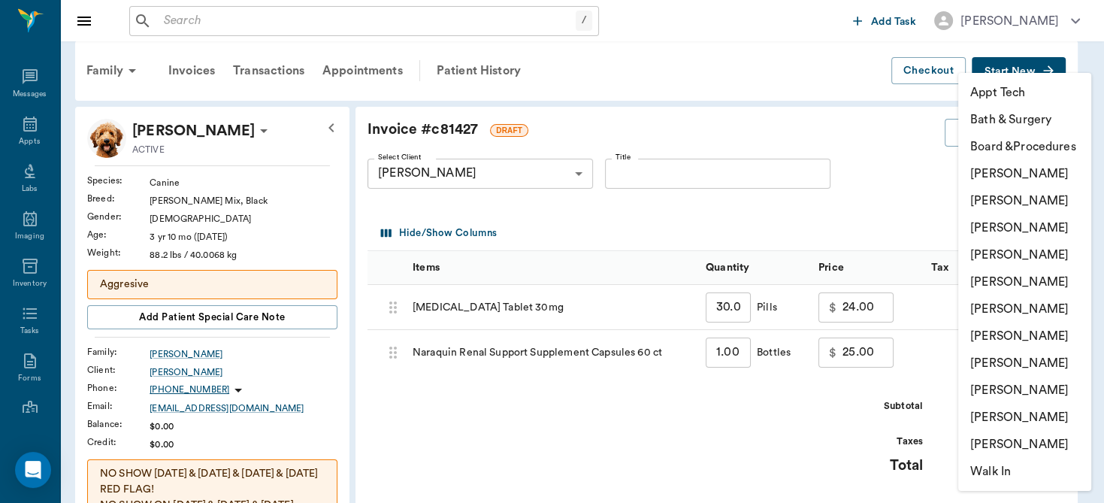
click at [1032, 246] on li "[PERSON_NAME]" at bounding box center [1024, 254] width 133 height 27
type input "none-63ec2f075fda476ae8351a4d"
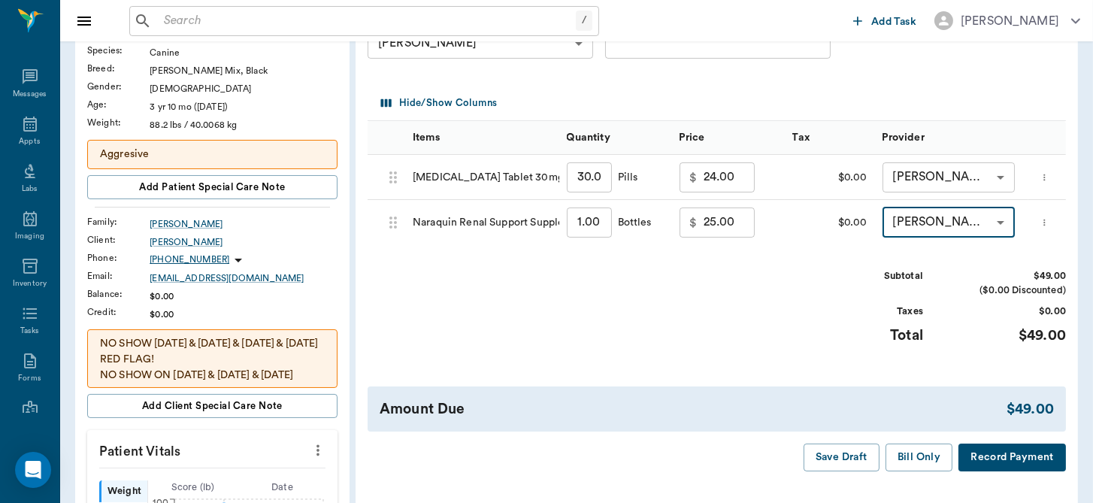
scroll to position [169, 0]
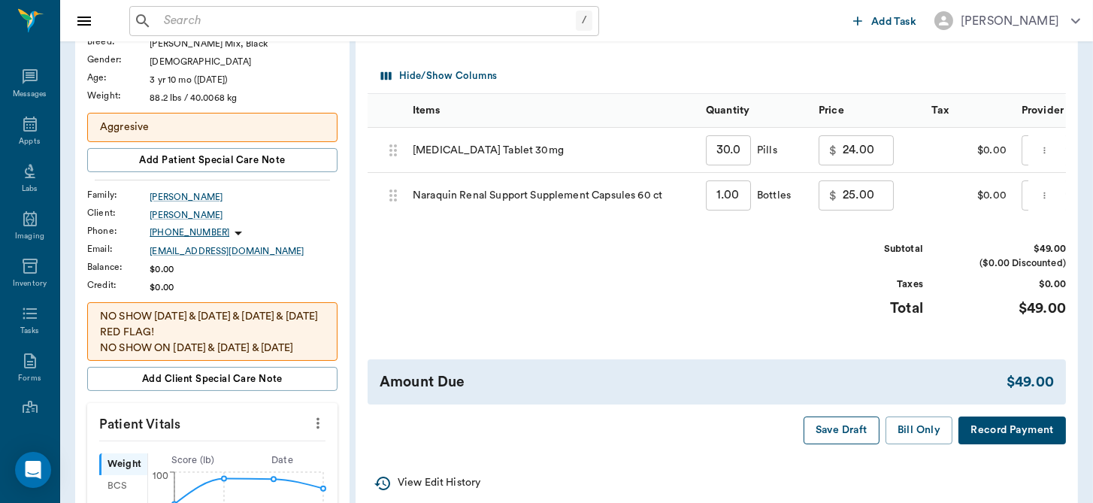
click at [852, 437] on button "Save Draft" at bounding box center [842, 430] width 76 height 28
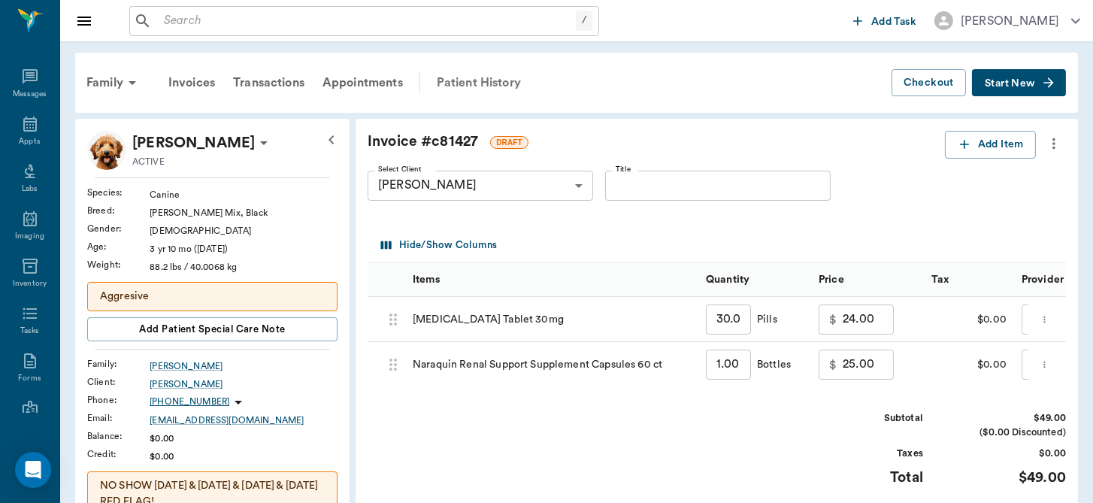
click at [466, 84] on div "Patient History" at bounding box center [479, 83] width 102 height 36
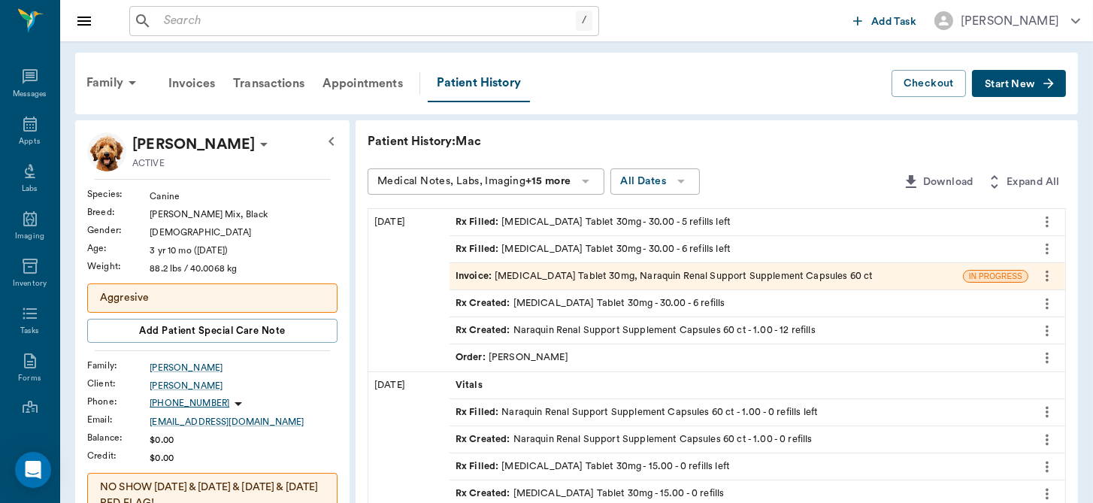
click at [596, 332] on div "Rx Created : Naraquin Renal Support Supplement Capsules 60 ct - 1.00 - 12 refil…" at bounding box center [636, 330] width 360 height 14
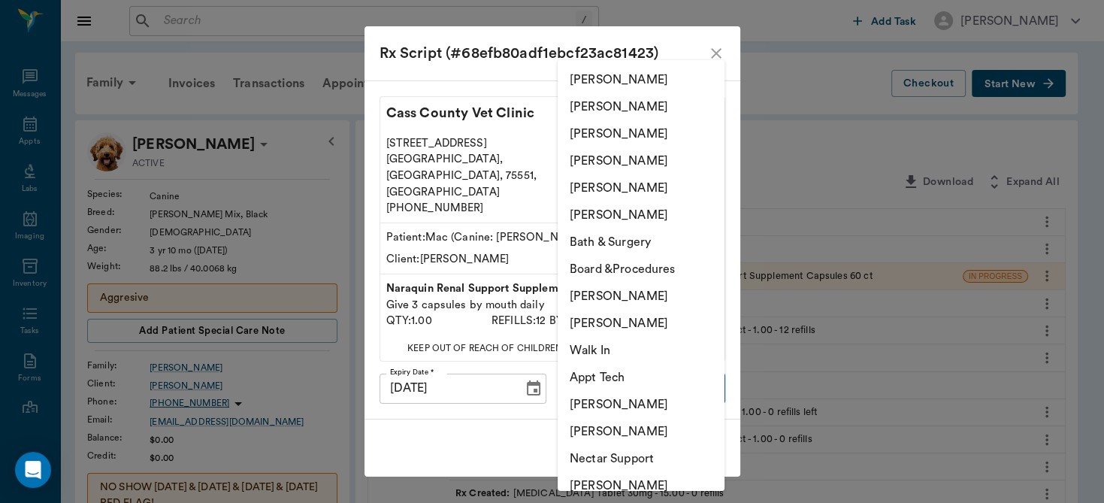
click at [647, 218] on li "[PERSON_NAME]" at bounding box center [641, 214] width 167 height 27
type input "63ec2f075fda476ae8351a4d"
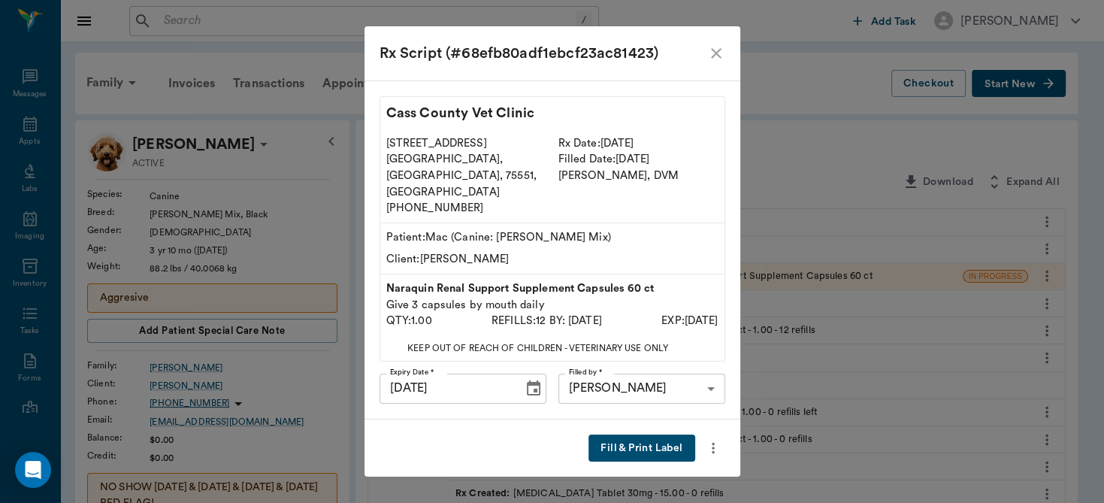
click at [657, 435] on button "Fill & Print Label" at bounding box center [642, 449] width 106 height 28
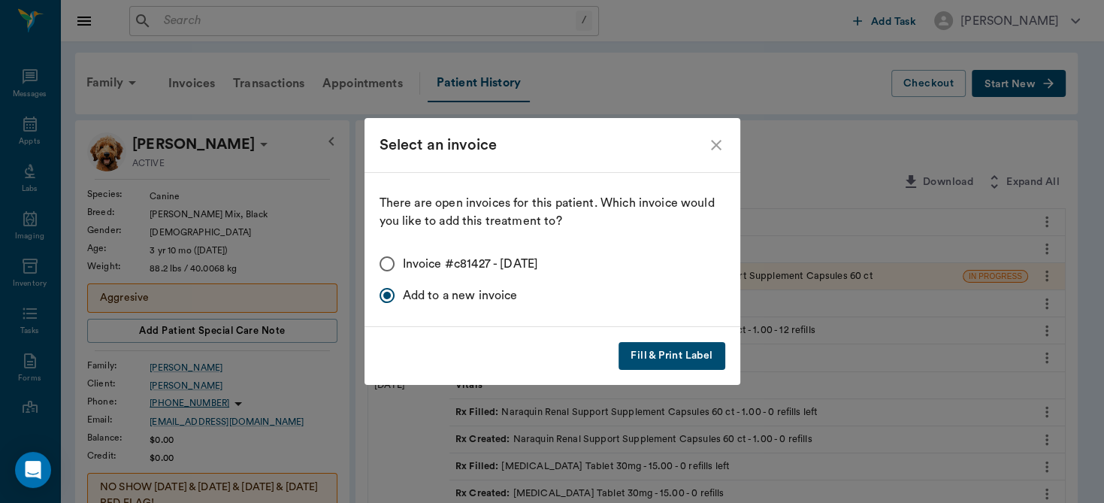
drag, startPoint x: 394, startPoint y: 257, endPoint x: 386, endPoint y: 264, distance: 10.7
click at [386, 264] on input "Invoice #c81427 - 10/15/2025" at bounding box center [387, 264] width 32 height 32
radio input "true"
click at [386, 264] on input "Invoice #c81427 - 10/15/2025" at bounding box center [387, 264] width 32 height 32
click at [680, 354] on button "Fill & Print Label" at bounding box center [672, 356] width 106 height 28
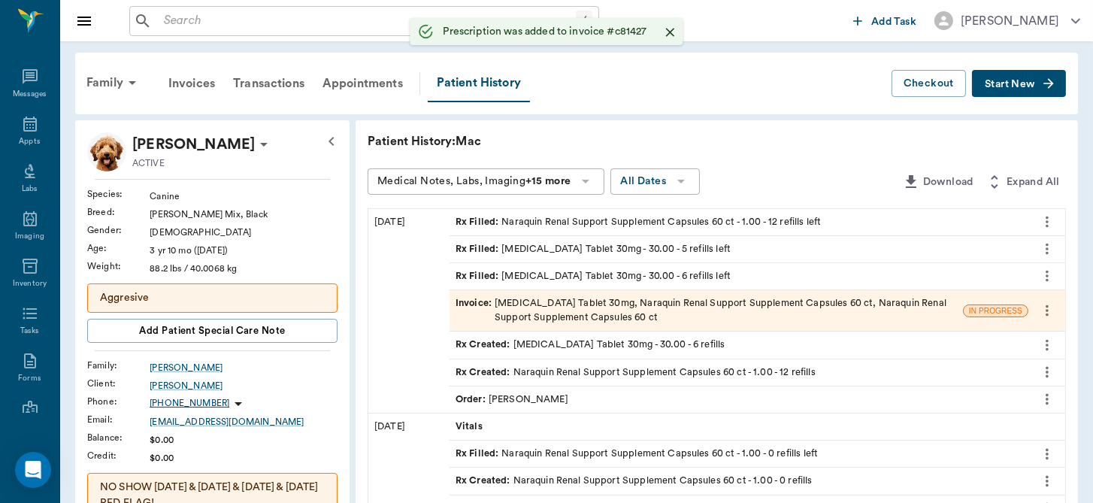
click at [571, 309] on div "Invoice : Mirtazapine Tablet 30mg, Naraquin Renal Support Supplement Capsules 6…" at bounding box center [706, 310] width 501 height 29
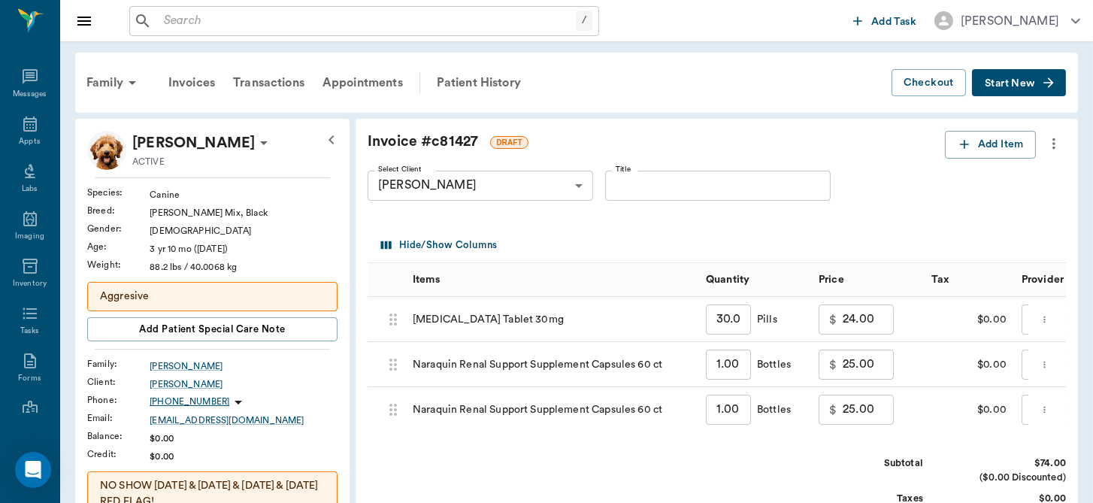
scroll to position [16, 0]
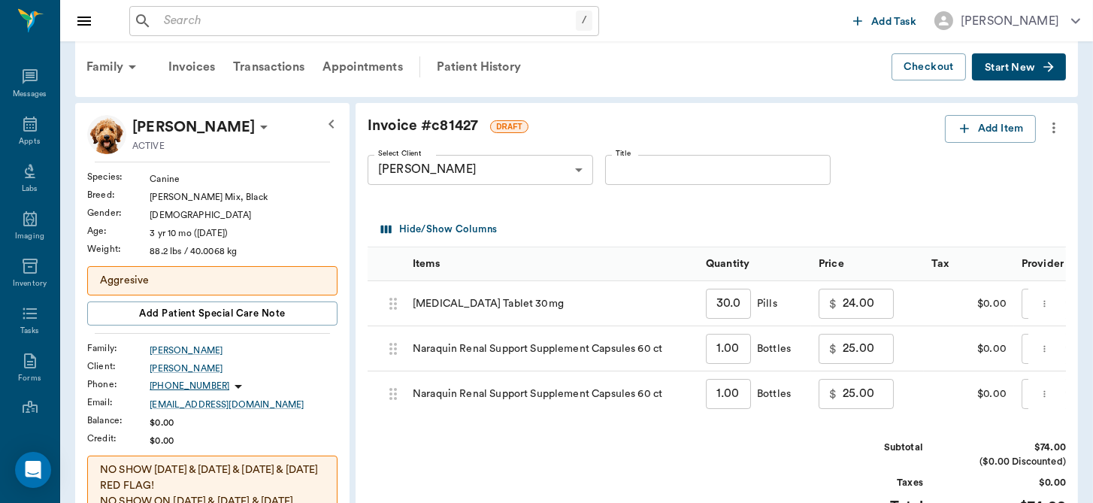
click at [1045, 392] on icon "more" at bounding box center [1044, 393] width 2 height 7
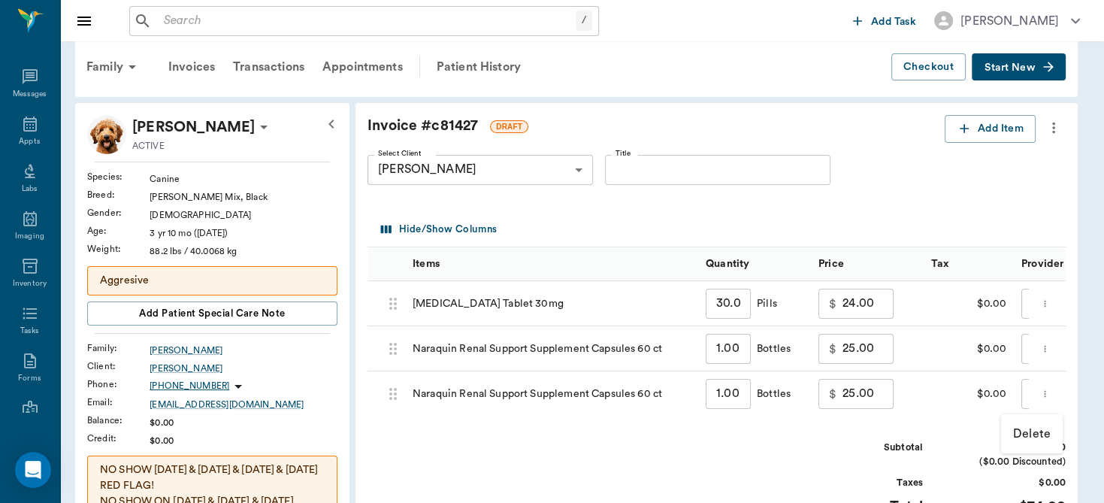
click at [1034, 432] on p "Delete" at bounding box center [1032, 434] width 38 height 18
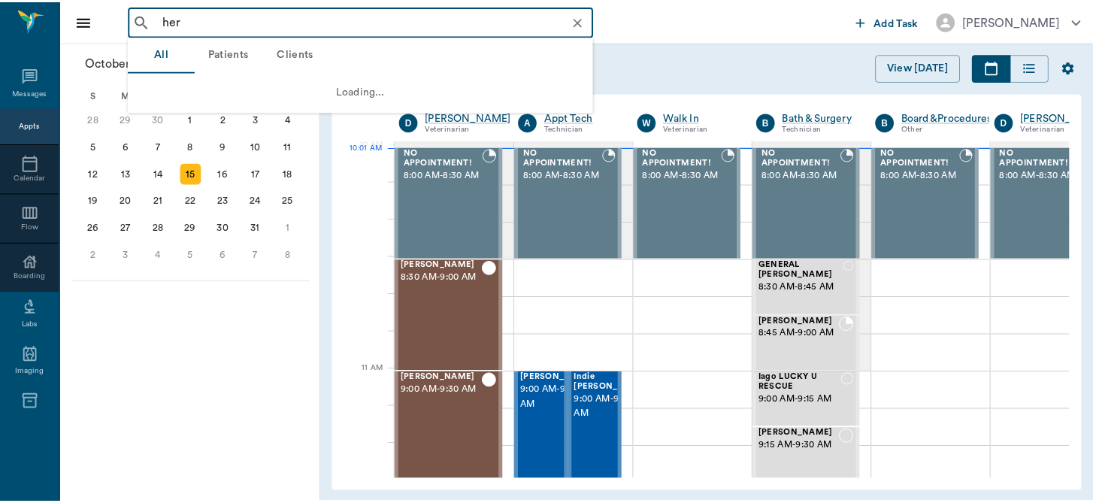
scroll to position [453, 0]
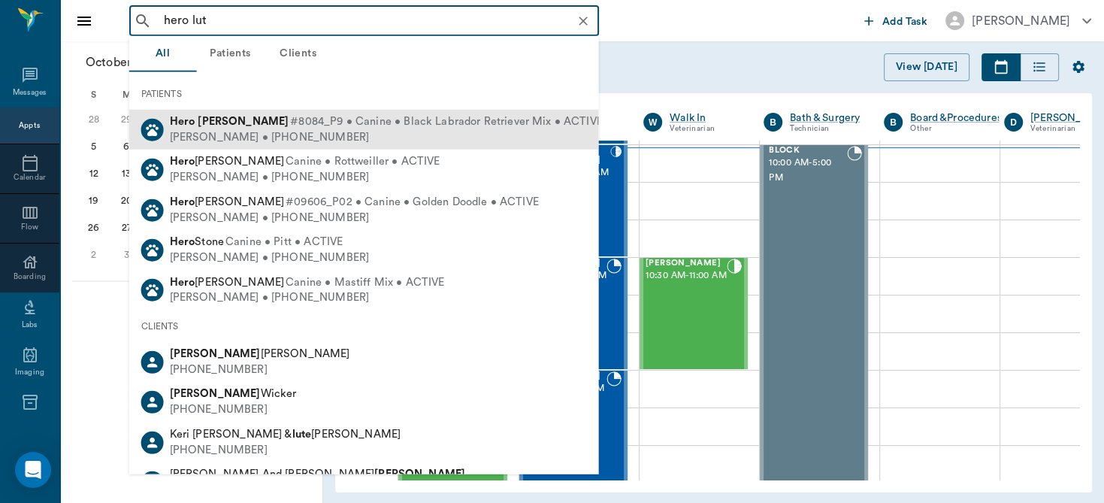
click at [292, 123] on span "#8084_P9 • Canine • Black Labrador Retriever Mix • ACTIVE" at bounding box center [446, 122] width 313 height 16
type input "hero lut"
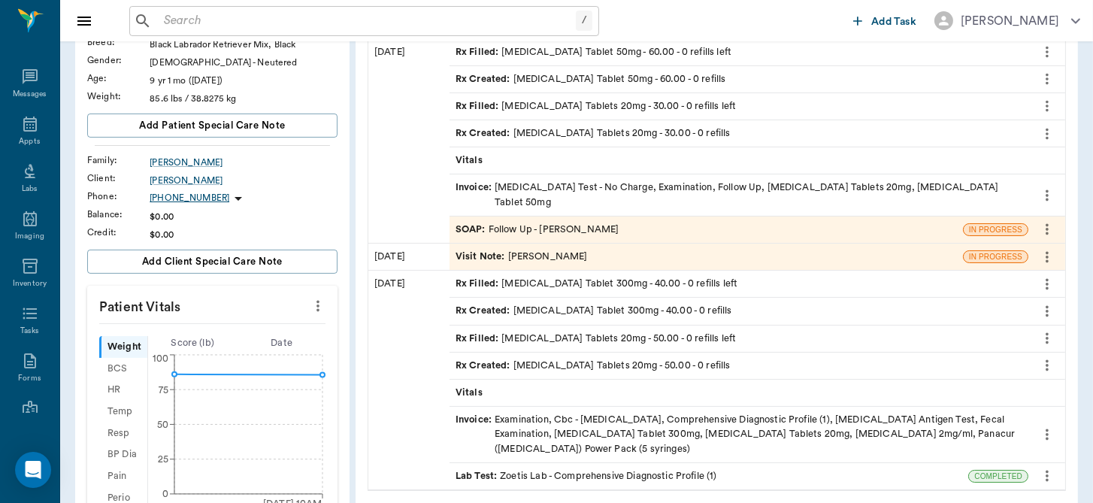
scroll to position [176, 0]
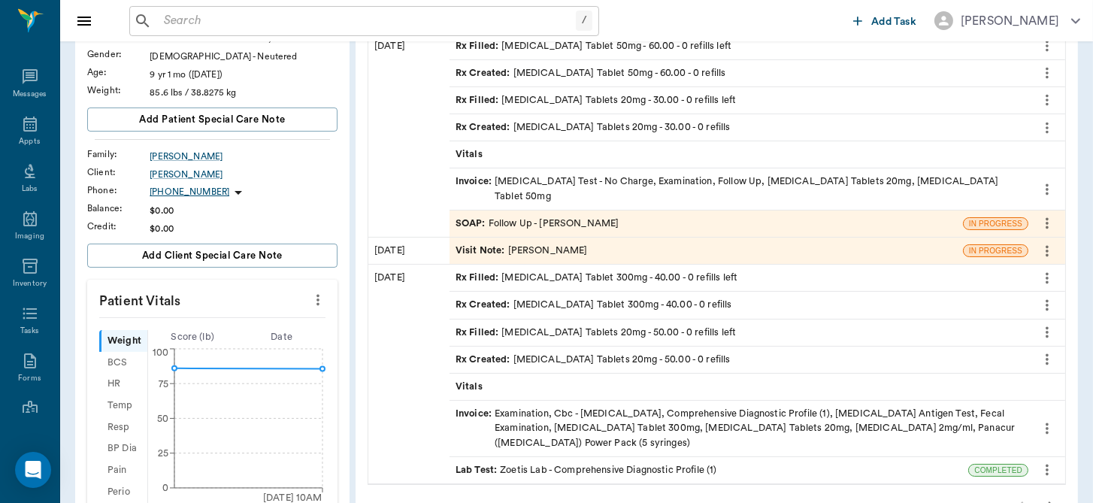
click at [580, 217] on div "SOAP : Follow Up - [PERSON_NAME]" at bounding box center [538, 224] width 164 height 14
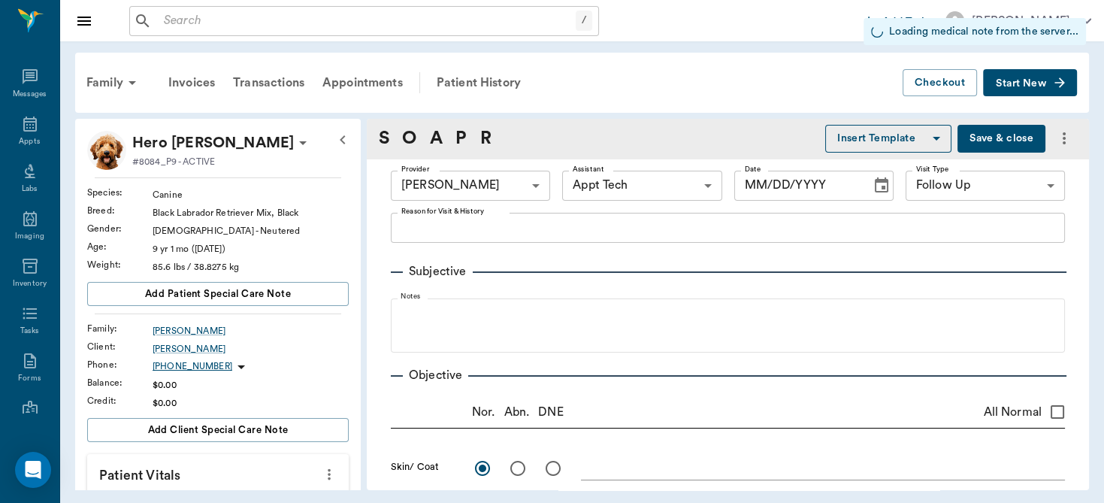
type input "63ec2f075fda476ae8351a4d"
type input "63ec2f075fda476ae8351a4c"
type input "65d2be4f46e3a538d89b8c16"
radio input "true"
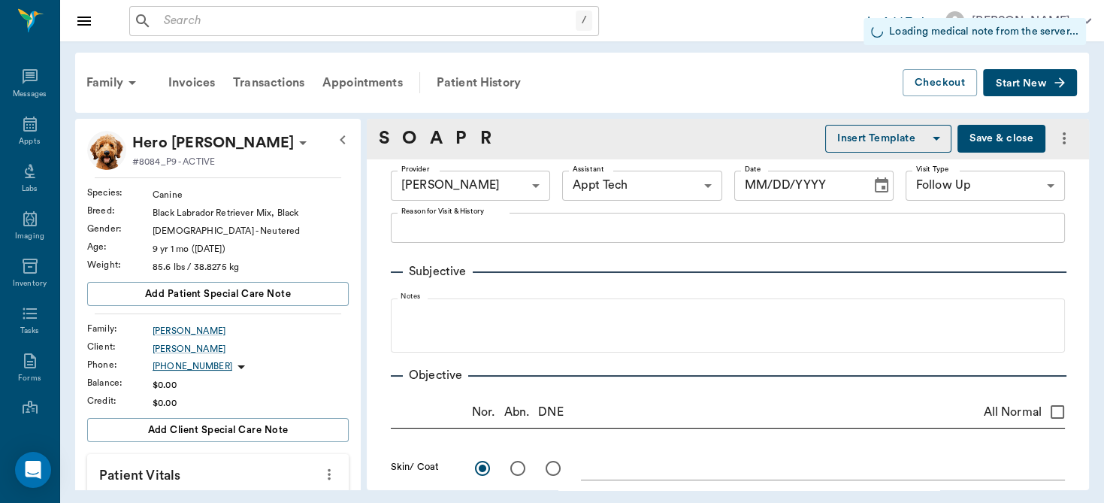
radio input "true"
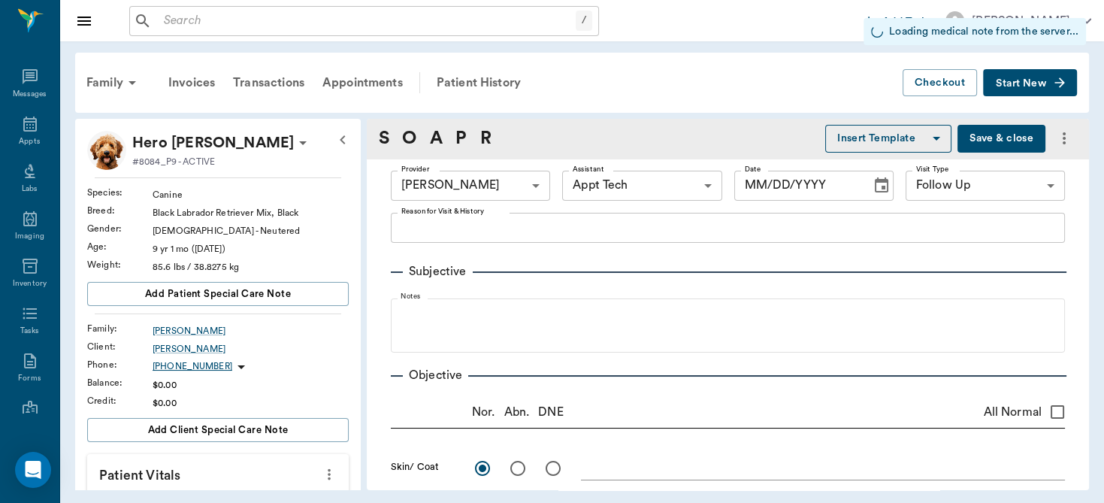
radio input "true"
type input "[DATE]"
type textarea "30 day follow-up for heartworms [PERSON_NAME]"
type textarea "TMs intact"
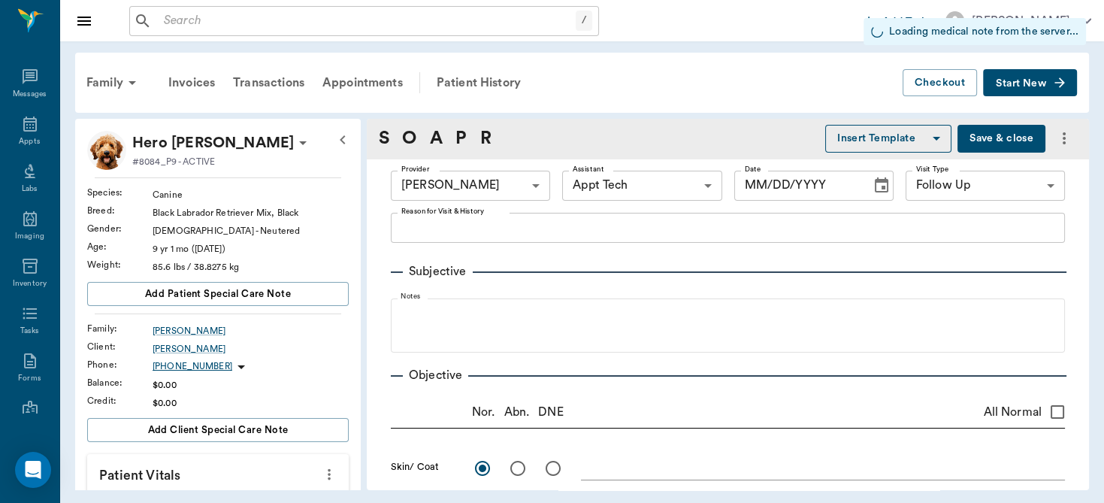
type textarea "L droopy lip, kibble sticks in R commissure. Jaw normal. Teeth ok"
type textarea "Can auscultate better but still irregular"
type textarea "[MEDICAL_DATA]"
type textarea "ataxic"
type input "1.00"
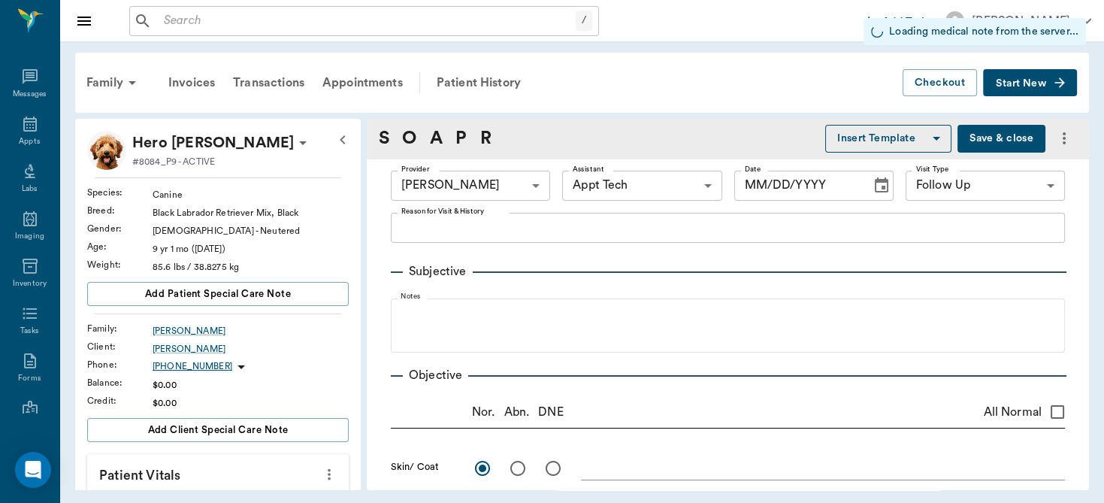
type textarea "Positive, +++ Microflaria on microscope"
type input "1.00"
type input "30.00"
type input "0"
type input "30"
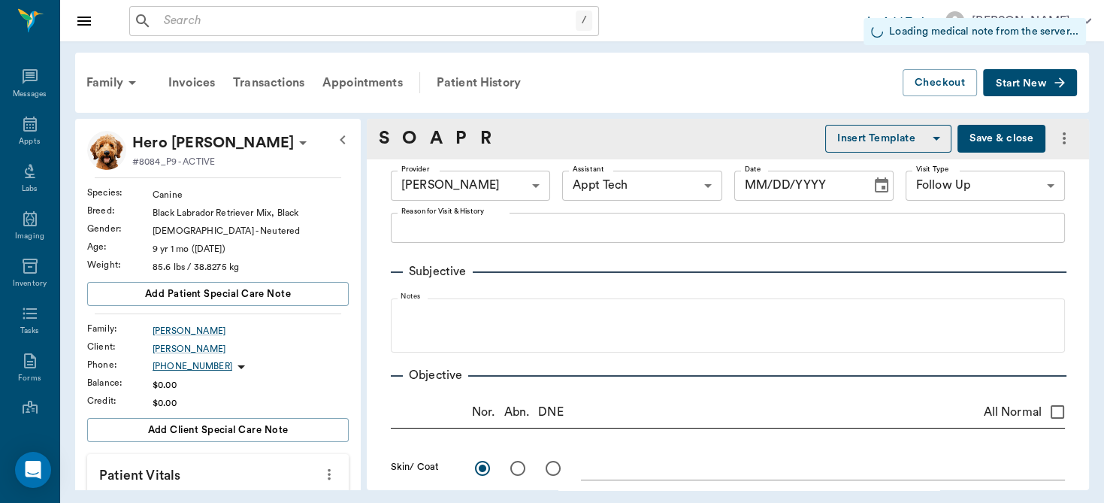
type textarea "Give one tablet by mouth 1x daily."
type input "60.00"
type input "0"
type input "30"
type textarea "Give one tablet by mouth 2x daily."
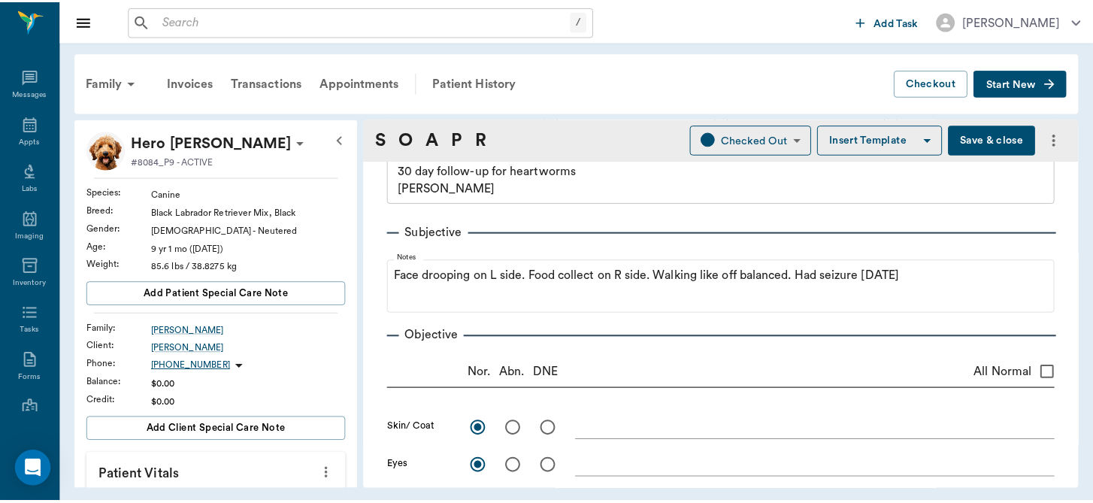
scroll to position [47, 0]
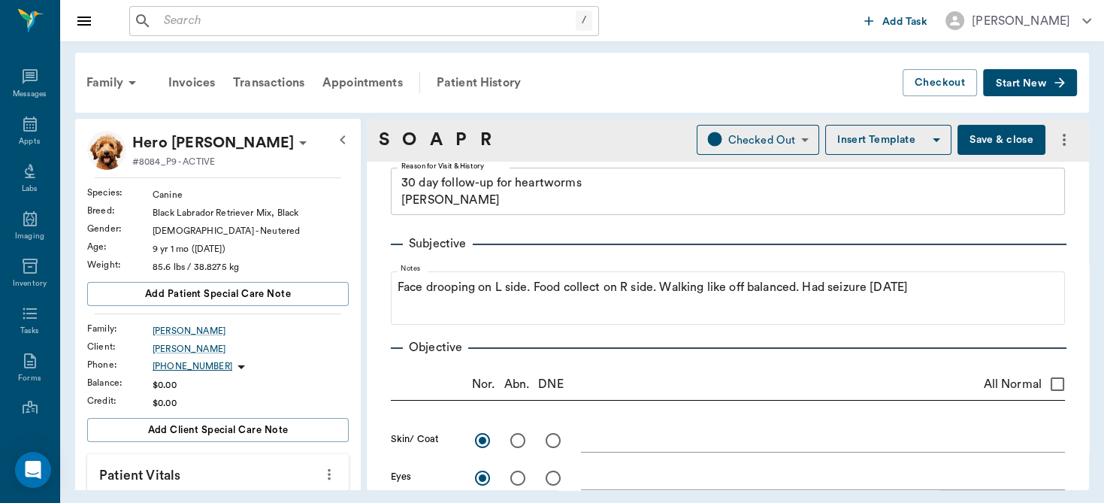
click at [970, 147] on button "Save & close" at bounding box center [1002, 140] width 88 height 30
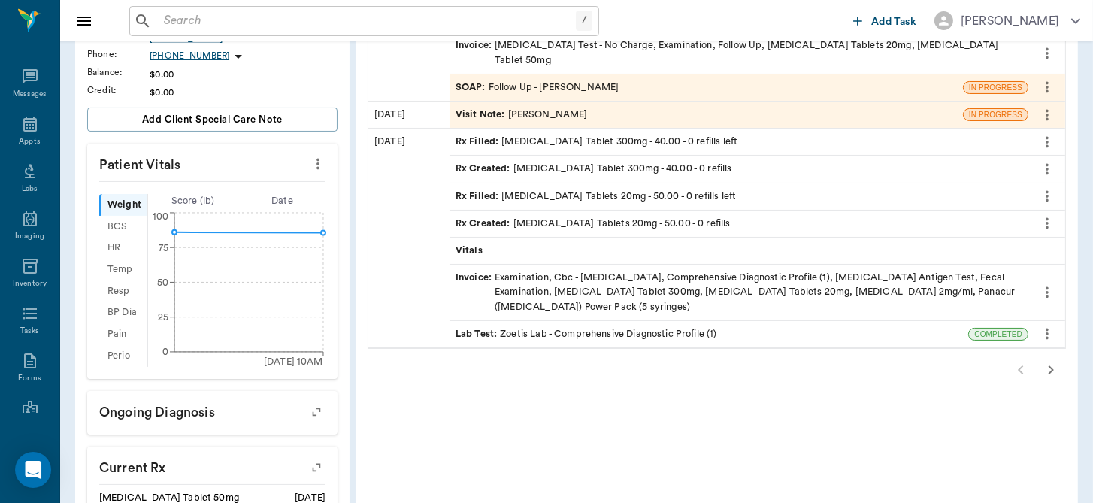
scroll to position [336, 0]
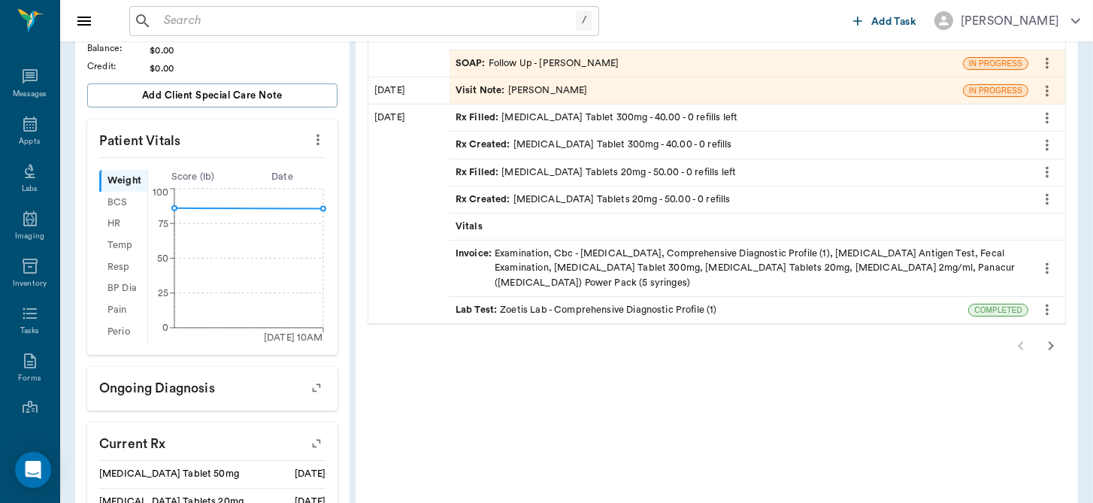
click at [1048, 337] on icon "button" at bounding box center [1051, 346] width 18 height 18
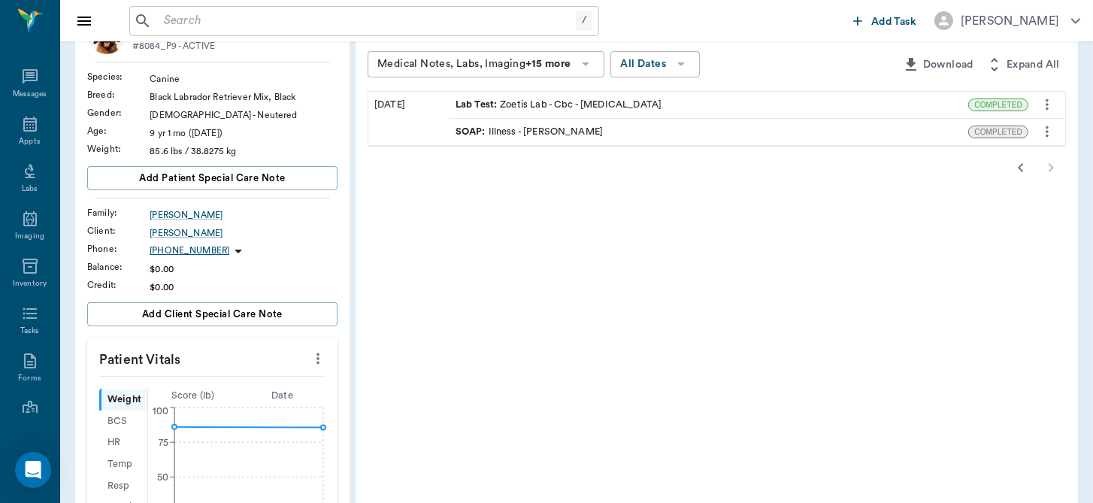
scroll to position [121, 0]
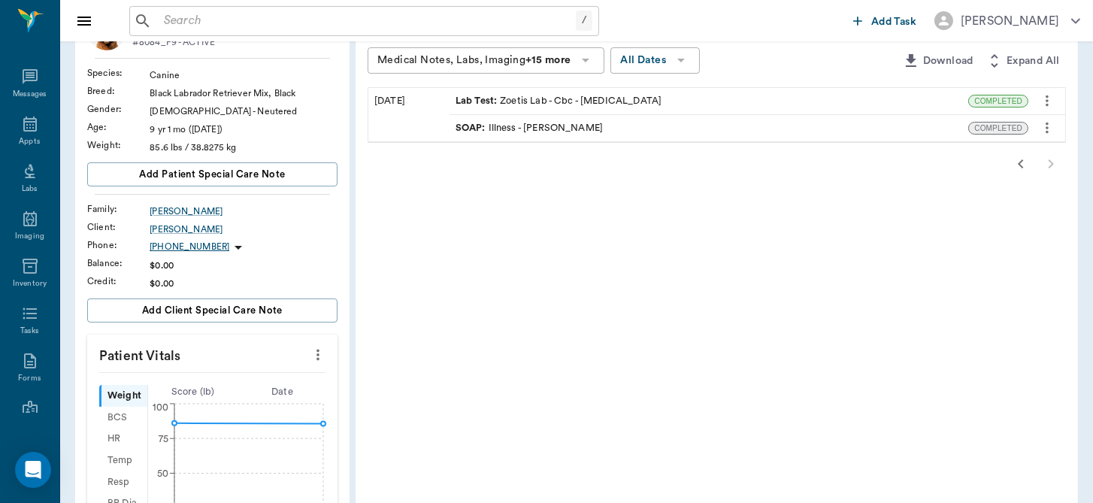
click at [1020, 163] on icon "button" at bounding box center [1021, 164] width 18 height 18
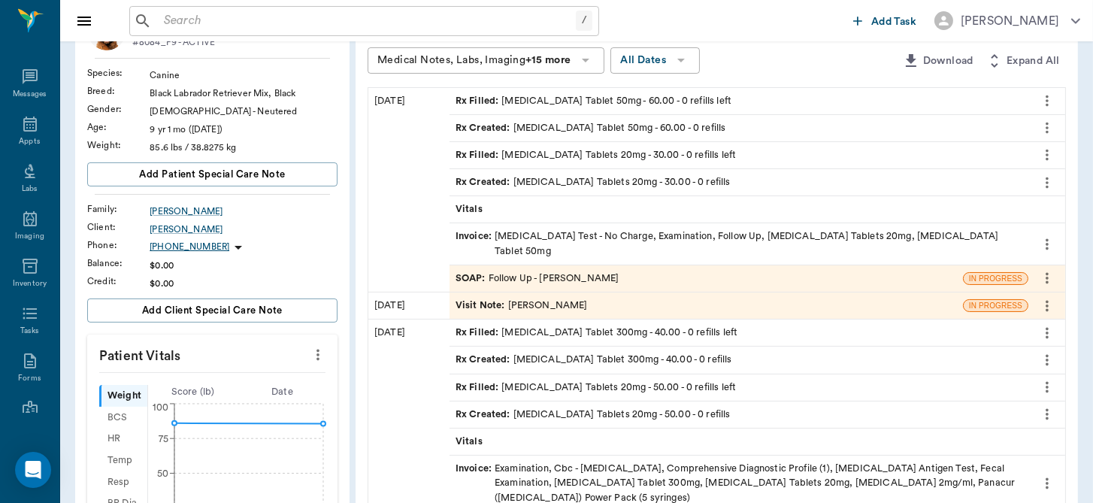
click at [595, 271] on div "SOAP : Follow Up - [PERSON_NAME]" at bounding box center [538, 278] width 164 height 14
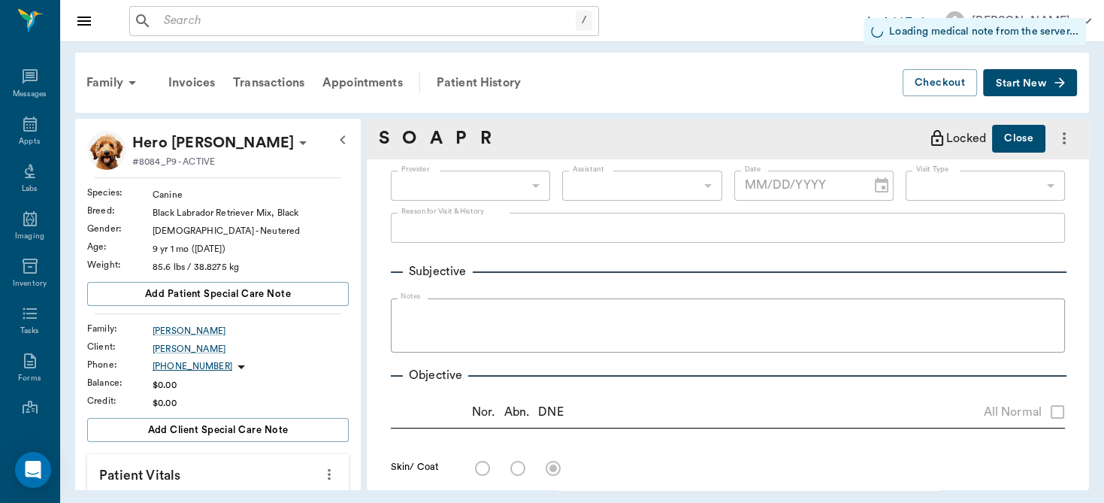
type input "63ec2f075fda476ae8351a4d"
type input "63ec2f075fda476ae8351a4c"
type input "65d2be4f46e3a538d89b8c16"
radio input "true"
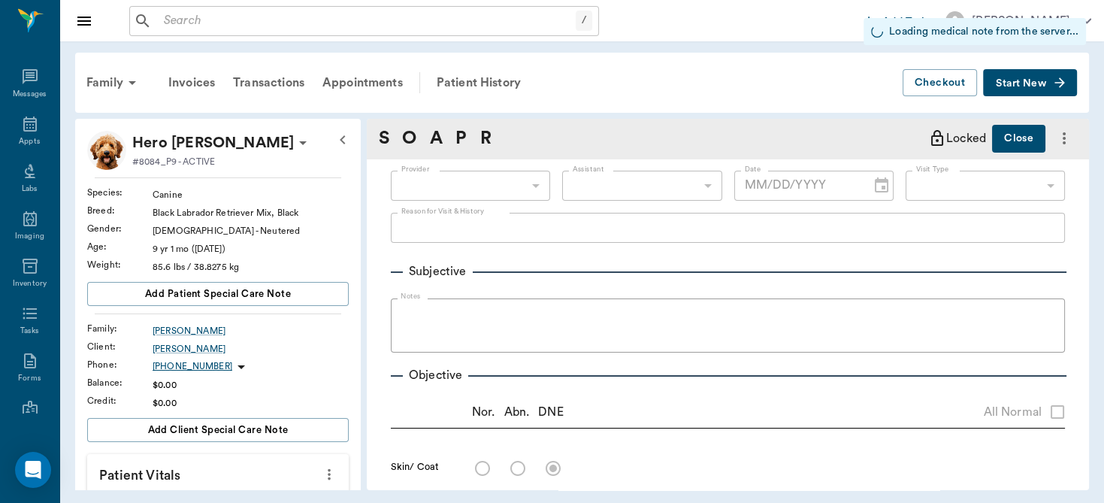
radio input "true"
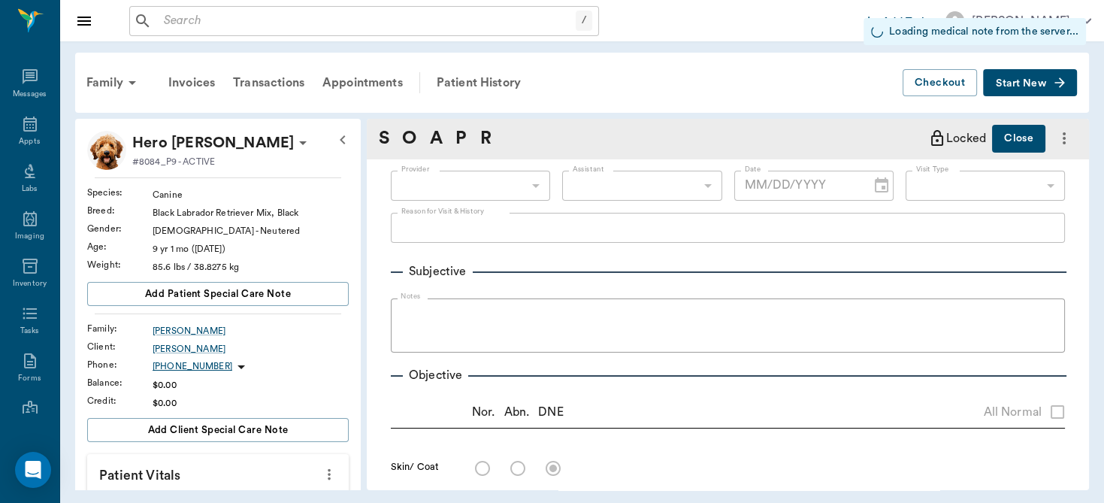
radio input "true"
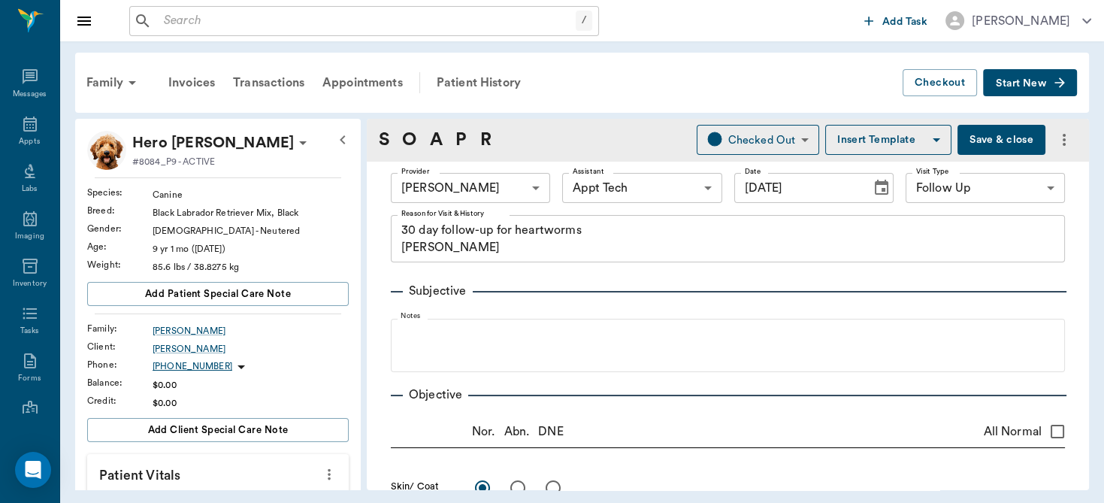
type input "[DATE]"
type textarea "30 day follow-up for heartworms [PERSON_NAME]"
type textarea "TMs intact"
type textarea "L droopy lip, kibble sticks in R commissure. Jaw normal. Teeth ok"
type textarea "Can auscultate better but still irregular"
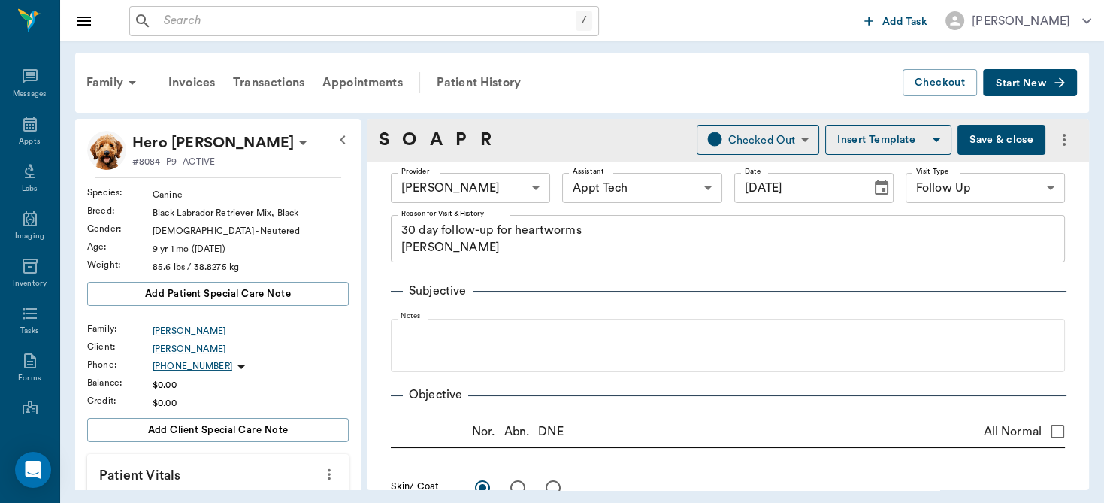
type textarea "[MEDICAL_DATA]"
type textarea "ataxic"
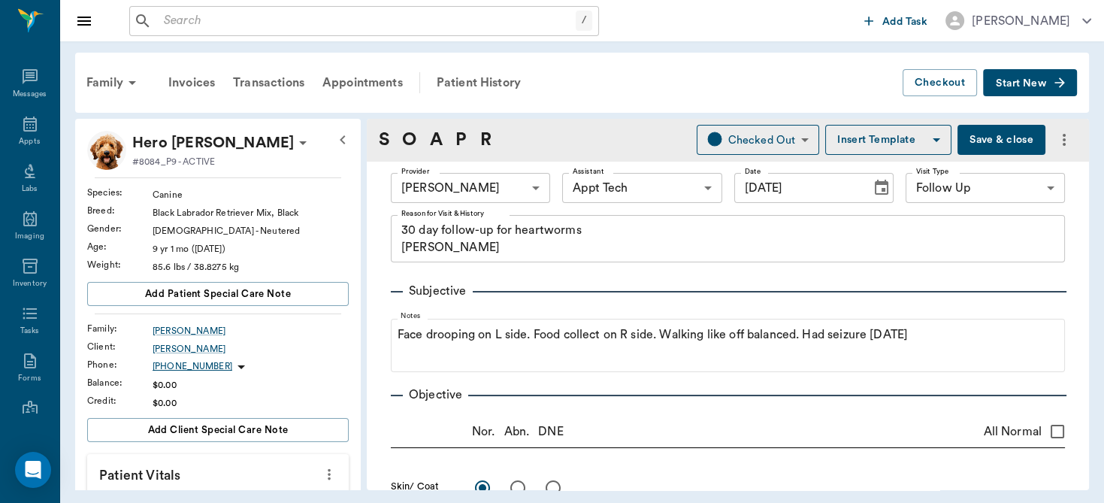
click at [627, 132] on div "S O A P R Checked Out CHECKED_OUT ​ Insert Template Save & close" at bounding box center [728, 140] width 722 height 42
click at [215, 0] on html "/ ​ Add Task [PERSON_NAME] Nectar Messages Appts Labs Imaging Inventory Tasks F…" at bounding box center [552, 251] width 1104 height 503
